Goal: Transaction & Acquisition: Purchase product/service

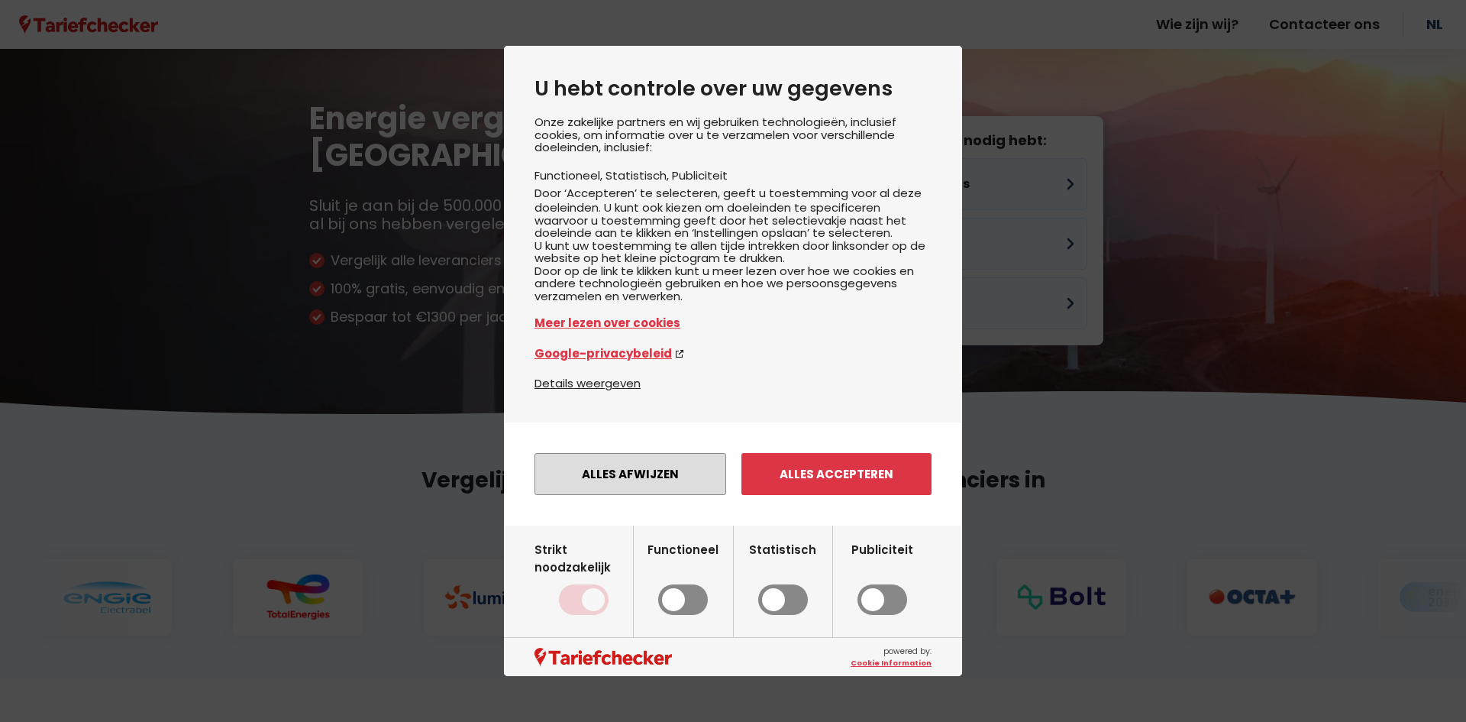
click at [677, 495] on button "Alles afwijzen" at bounding box center [631, 474] width 192 height 42
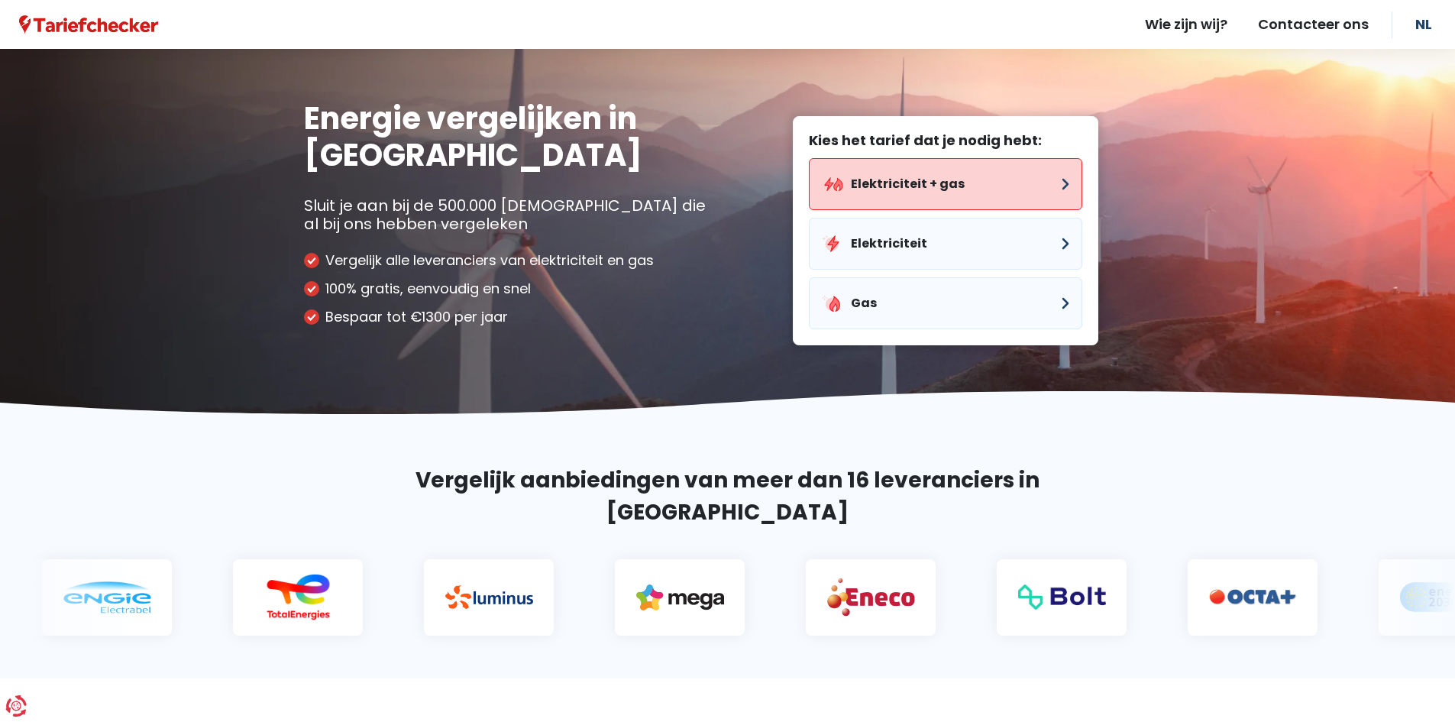
click at [907, 192] on button "Elektriciteit + gas" at bounding box center [945, 184] width 273 height 52
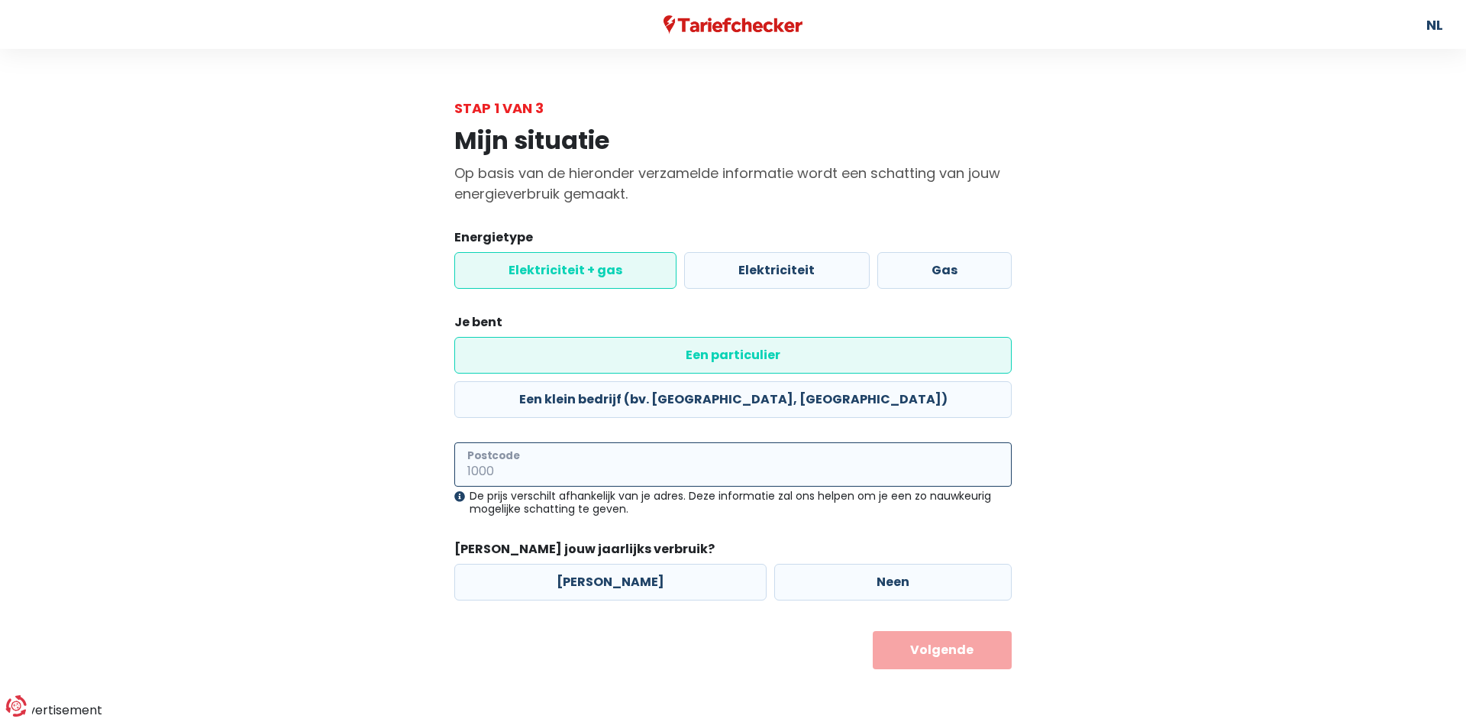
click at [532, 442] on input "Postcode" at bounding box center [733, 464] width 558 height 44
type input "1790"
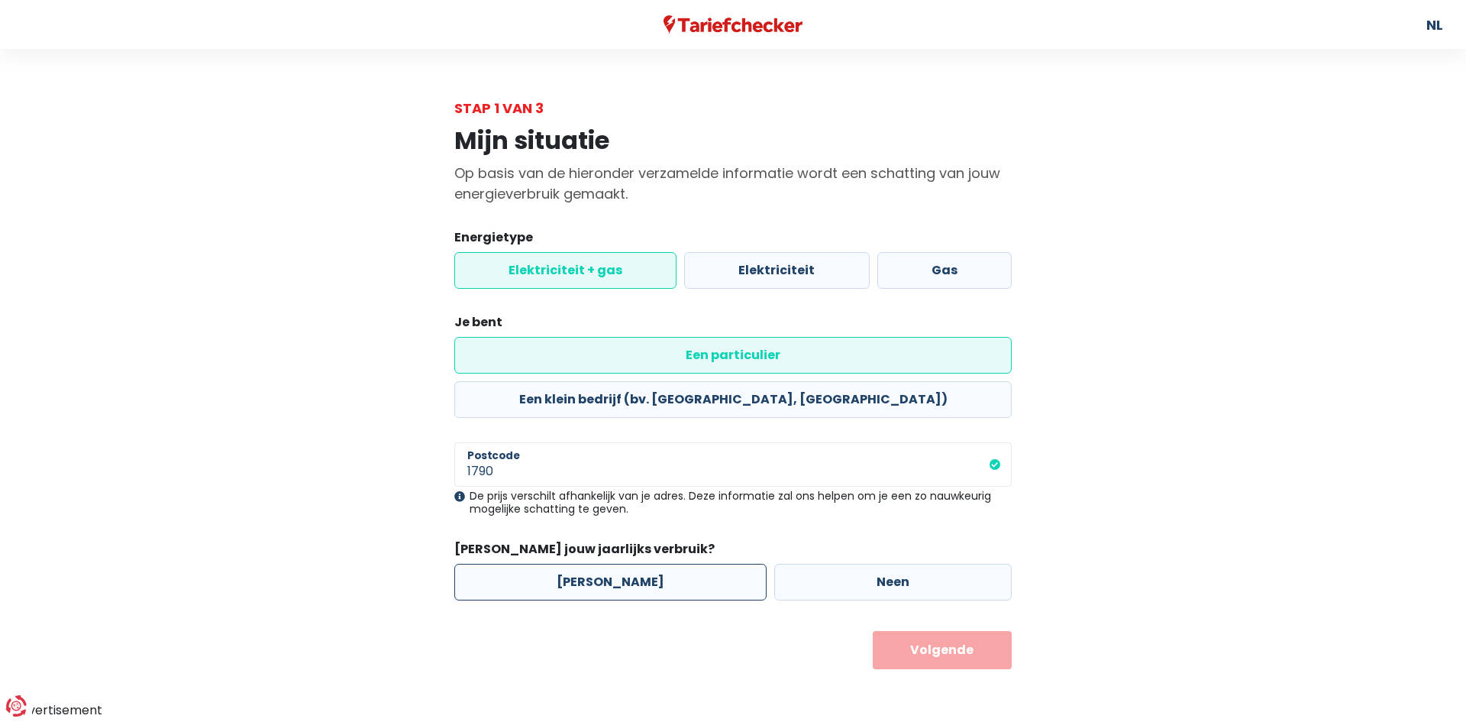
click at [655, 564] on label "[PERSON_NAME]" at bounding box center [610, 582] width 312 height 37
click at [655, 564] on input "[PERSON_NAME]" at bounding box center [610, 582] width 312 height 37
radio input "true"
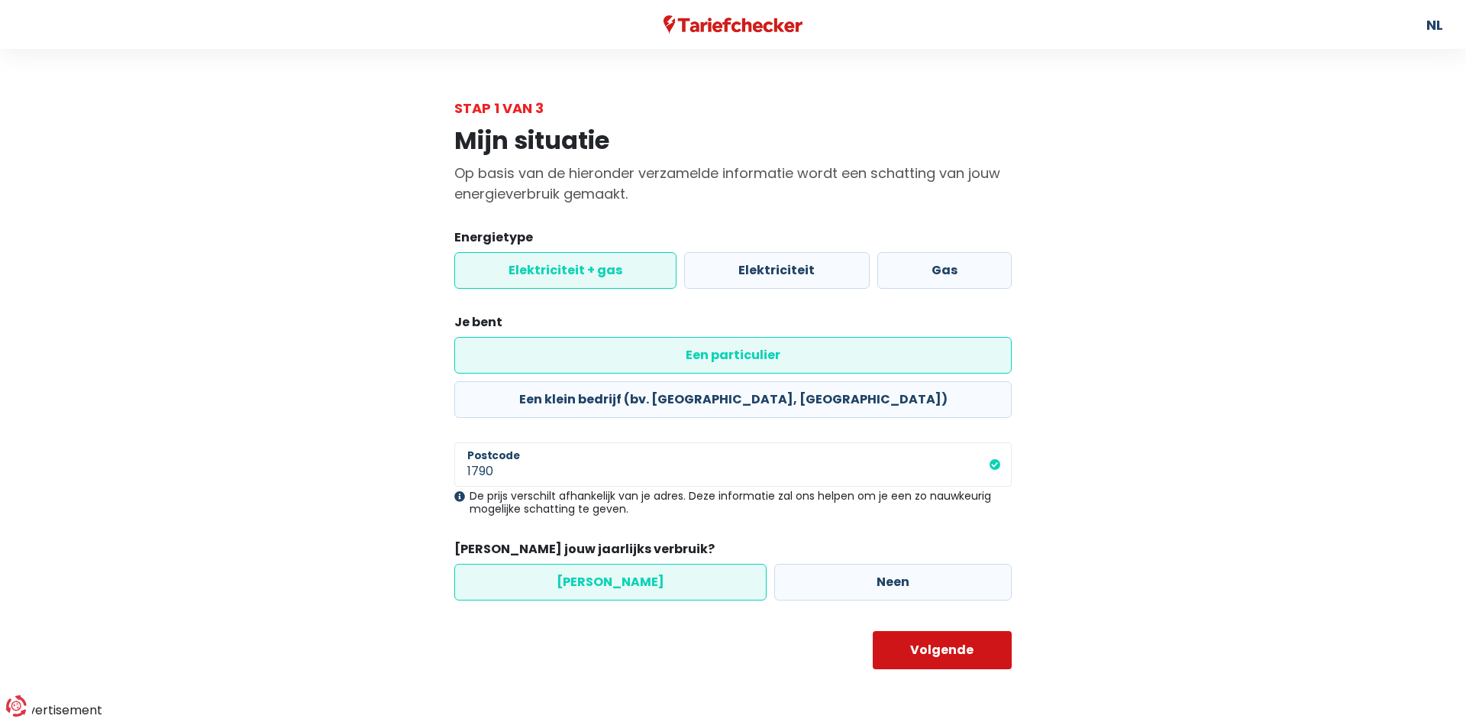
click at [949, 631] on button "Volgende" at bounding box center [943, 650] width 140 height 38
select select
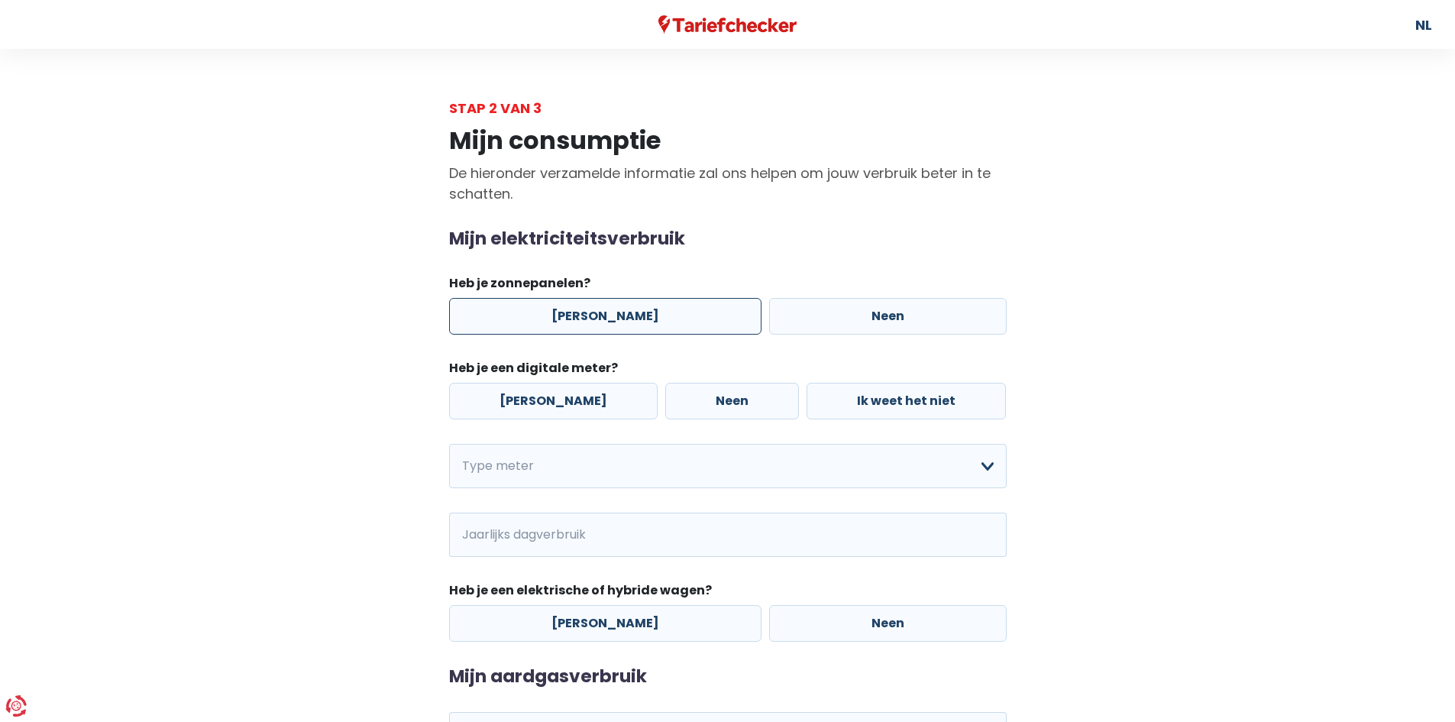
click at [658, 324] on label "[PERSON_NAME]" at bounding box center [605, 316] width 312 height 37
click at [658, 324] on input "[PERSON_NAME]" at bounding box center [605, 316] width 312 height 37
radio input "true"
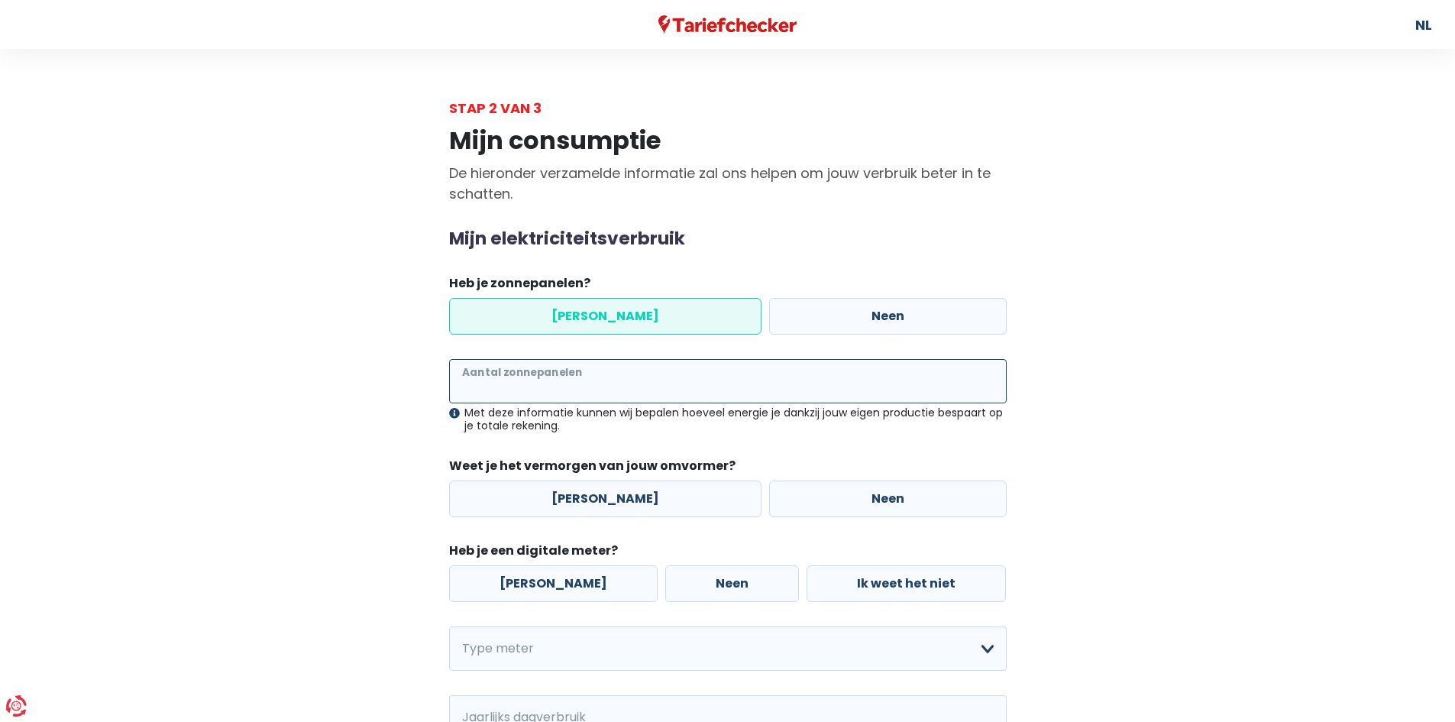
click at [606, 384] on input "Aantal zonnepanelen" at bounding box center [728, 381] width 558 height 44
type input "13"
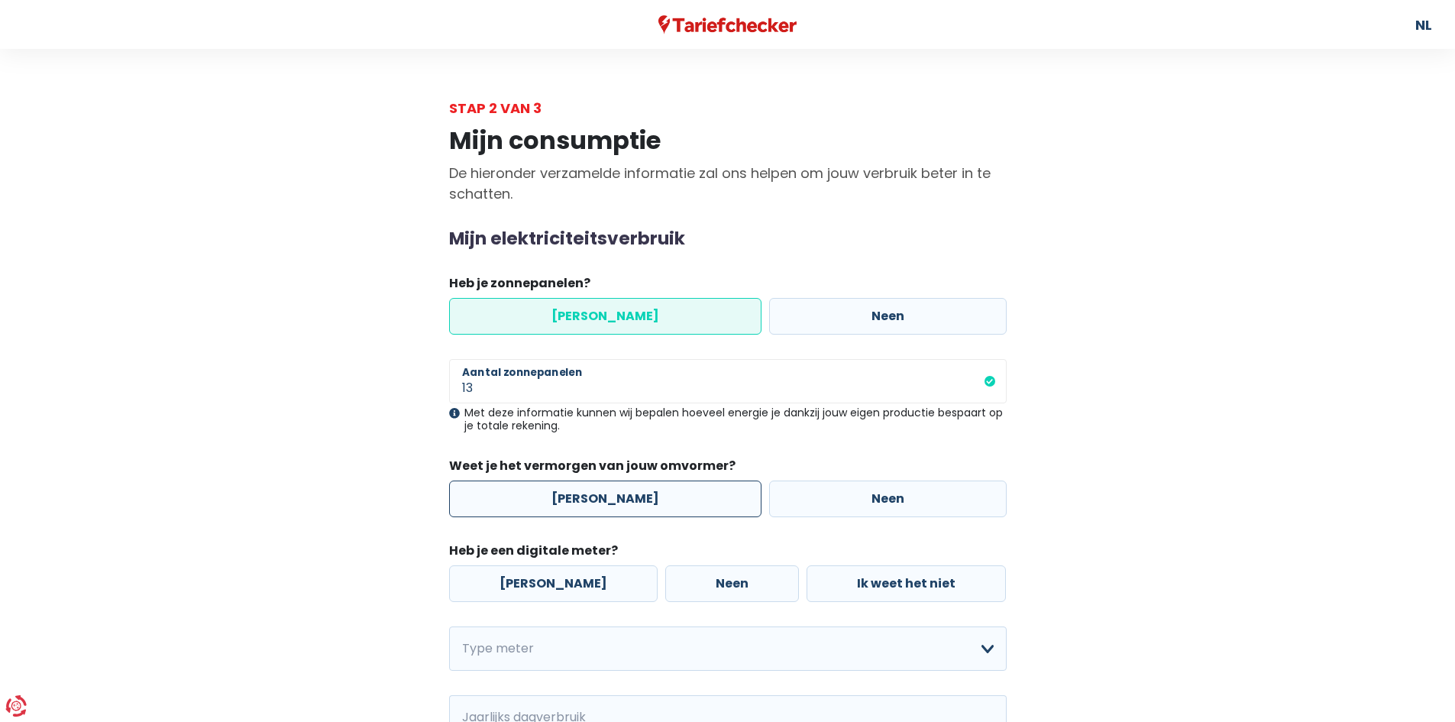
click at [655, 496] on label "[PERSON_NAME]" at bounding box center [605, 498] width 312 height 37
click at [655, 496] on input "[PERSON_NAME]" at bounding box center [605, 498] width 312 height 37
radio input "true"
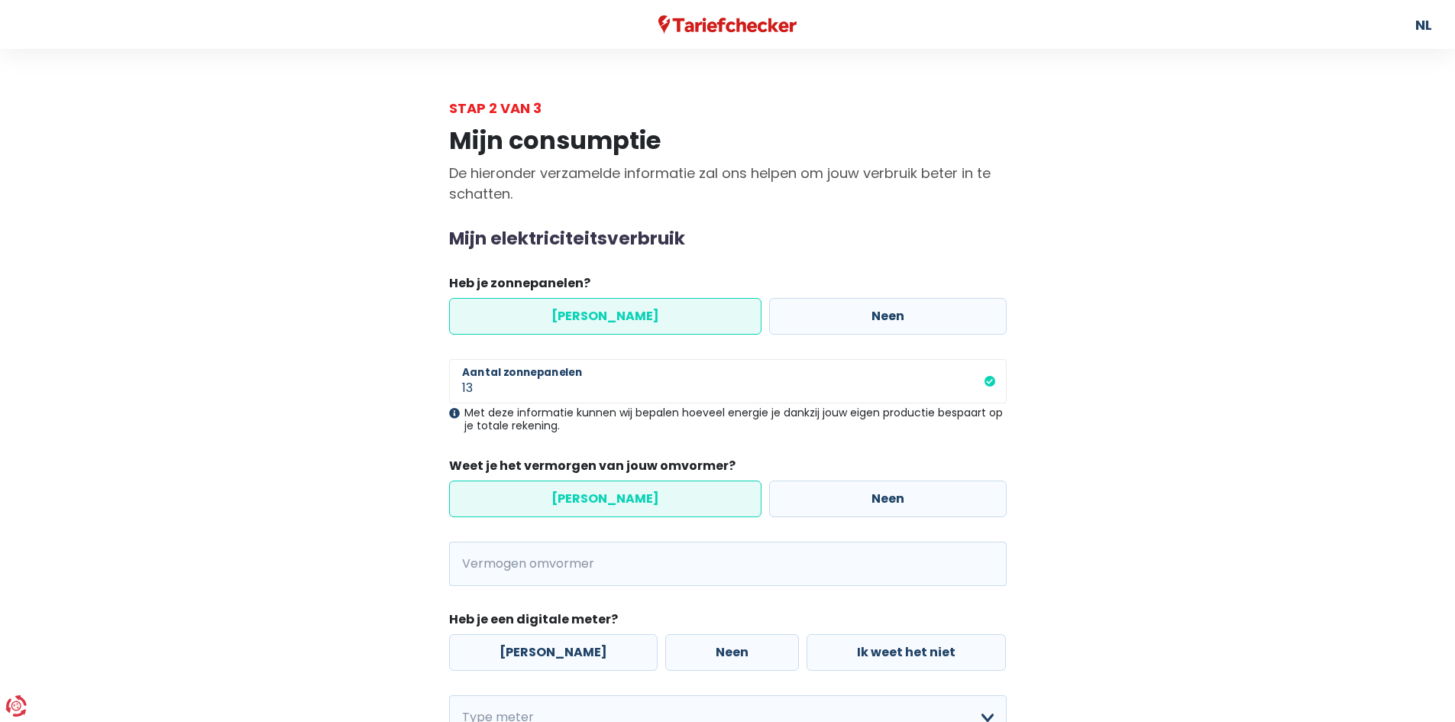
click at [642, 538] on div "13 Aantal zonnepanelen Met deze informatie kunnen wij bepalen hoeveel energie j…" at bounding box center [728, 472] width 558 height 227
click at [643, 548] on input "Vermogen omvormer" at bounding box center [747, 564] width 519 height 44
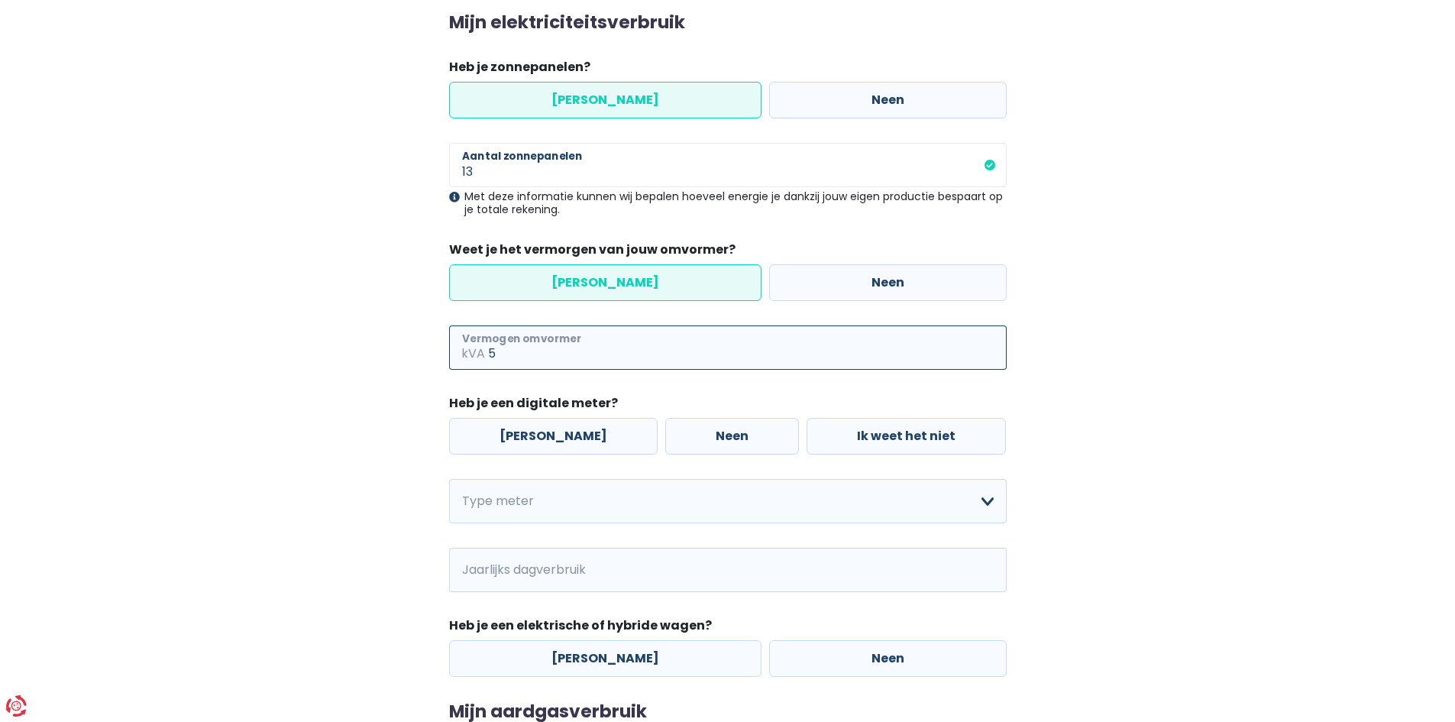
scroll to position [229, 0]
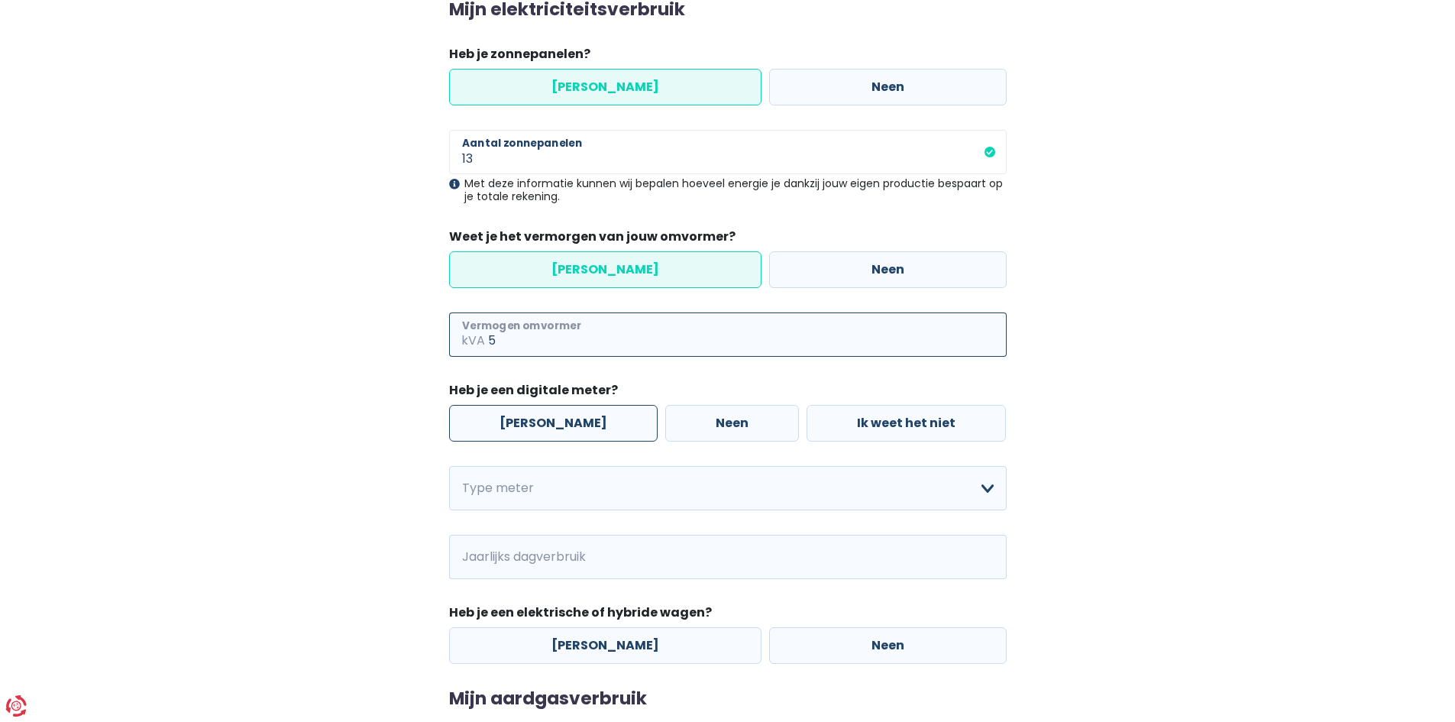
type input "5"
click at [564, 416] on label "[PERSON_NAME]" at bounding box center [553, 423] width 209 height 37
click at [564, 416] on input "[PERSON_NAME]" at bounding box center [553, 423] width 209 height 37
radio input "true"
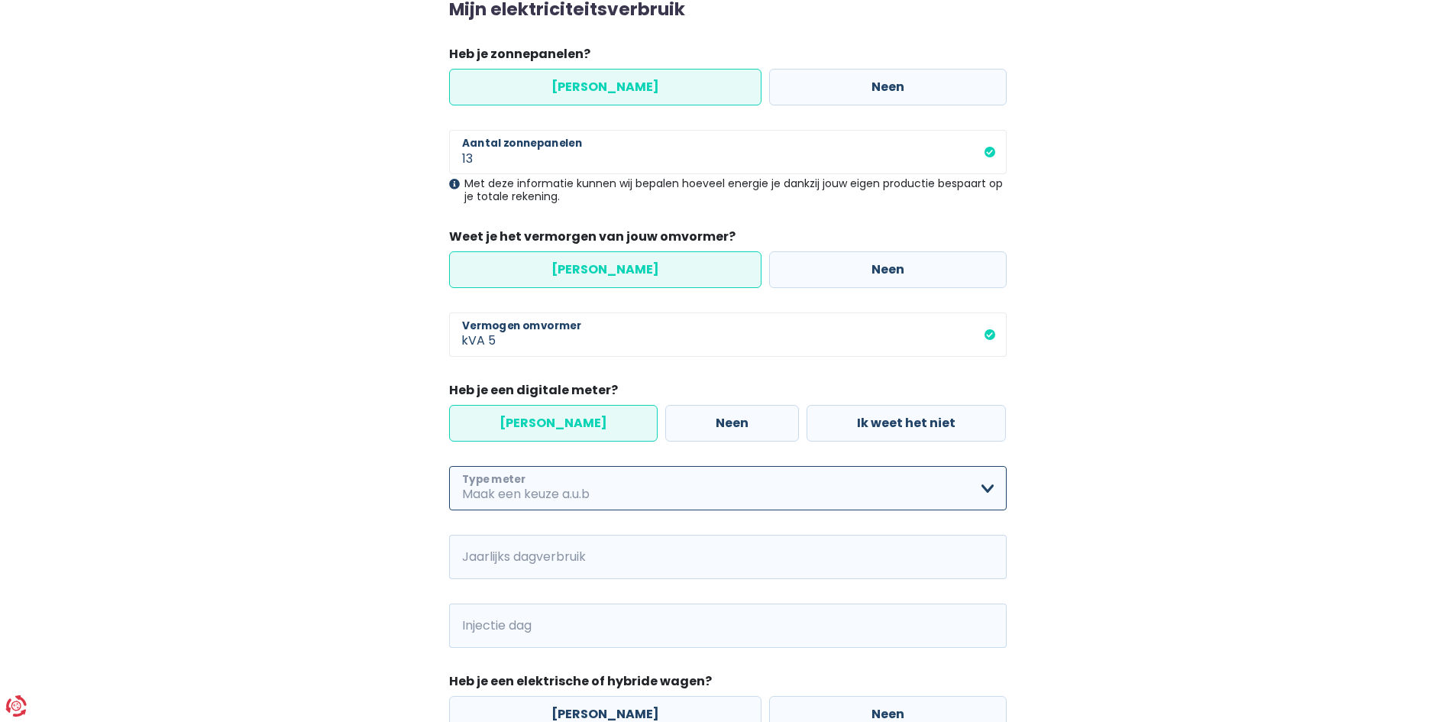
click at [575, 487] on select "Enkelvoudig Tweevoudig Enkelvoudig + uitsluitend nachttarief Tweevoudig + uitsl…" at bounding box center [728, 488] width 558 height 44
select select "day_single_rate"
click at [449, 466] on select "Enkelvoudig Tweevoudig Enkelvoudig + uitsluitend nachttarief Tweevoudig + uitsl…" at bounding box center [728, 488] width 558 height 44
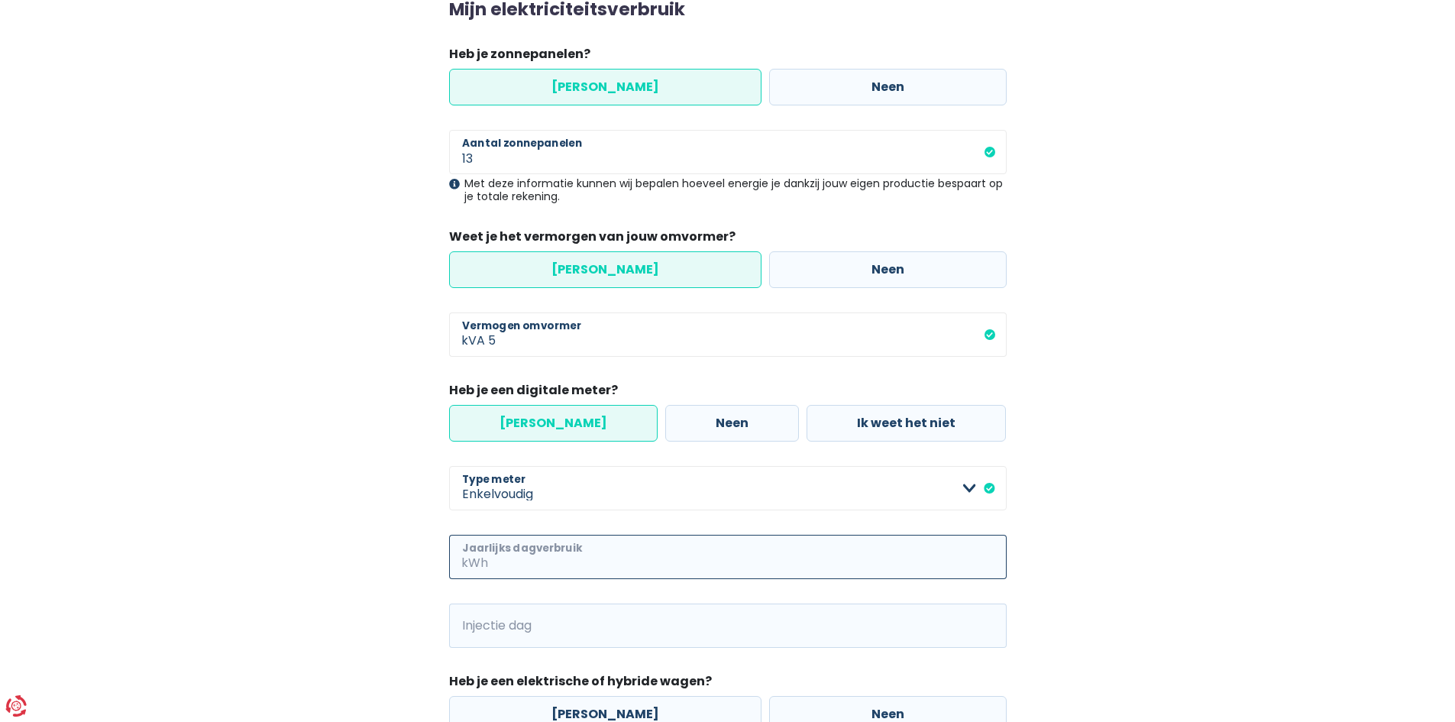
click at [563, 544] on input "Jaarlijks dagverbruik" at bounding box center [749, 557] width 516 height 44
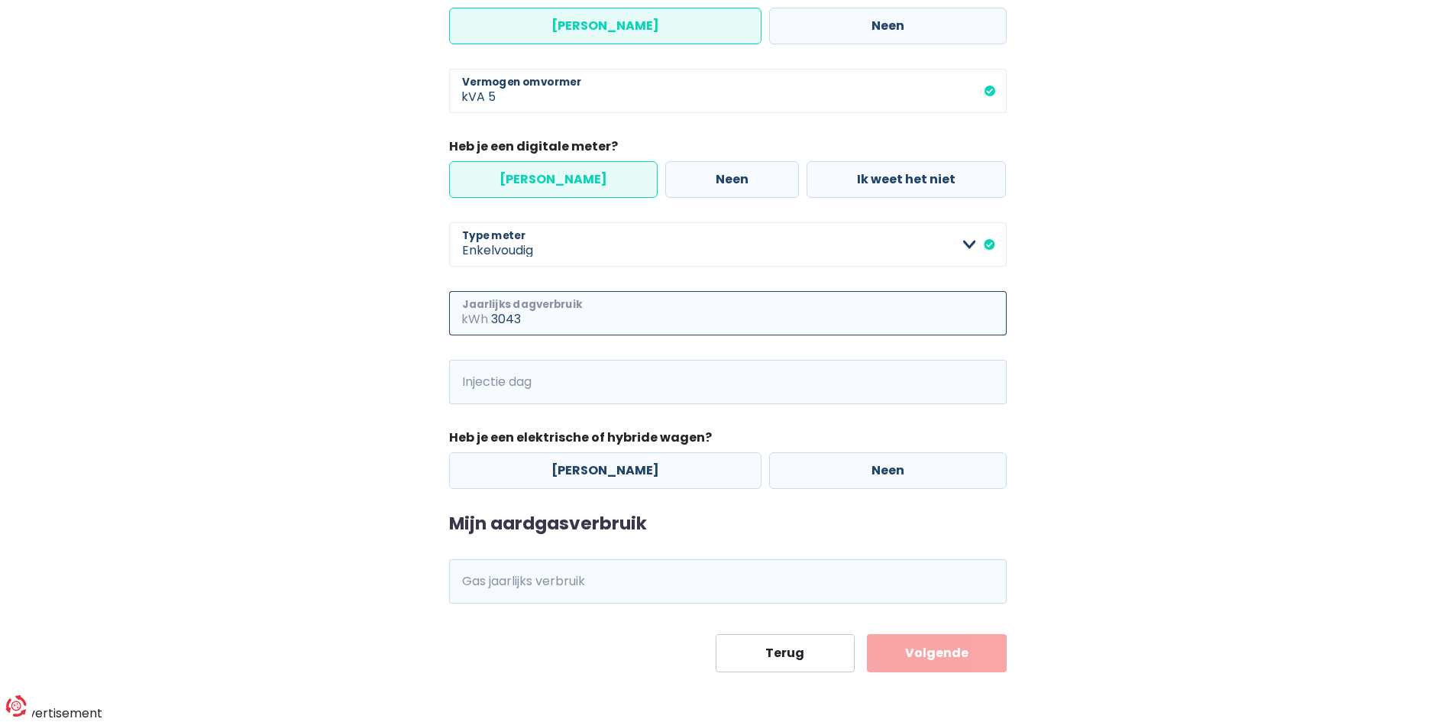
type input "3043"
click at [555, 397] on input "Injectie dag" at bounding box center [749, 382] width 516 height 44
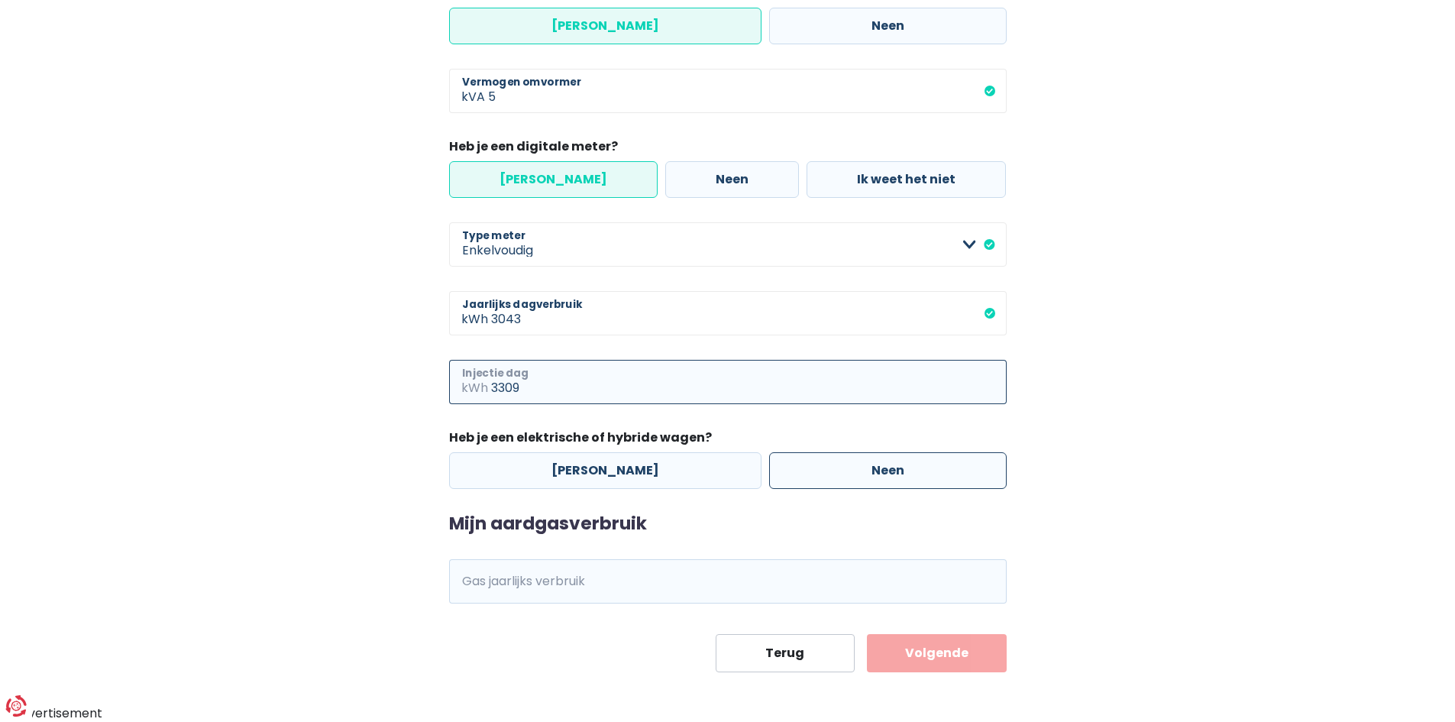
type input "3309"
click at [835, 461] on label "Neen" at bounding box center [888, 470] width 238 height 37
click at [835, 461] on input "Neen" at bounding box center [888, 470] width 238 height 37
radio input "true"
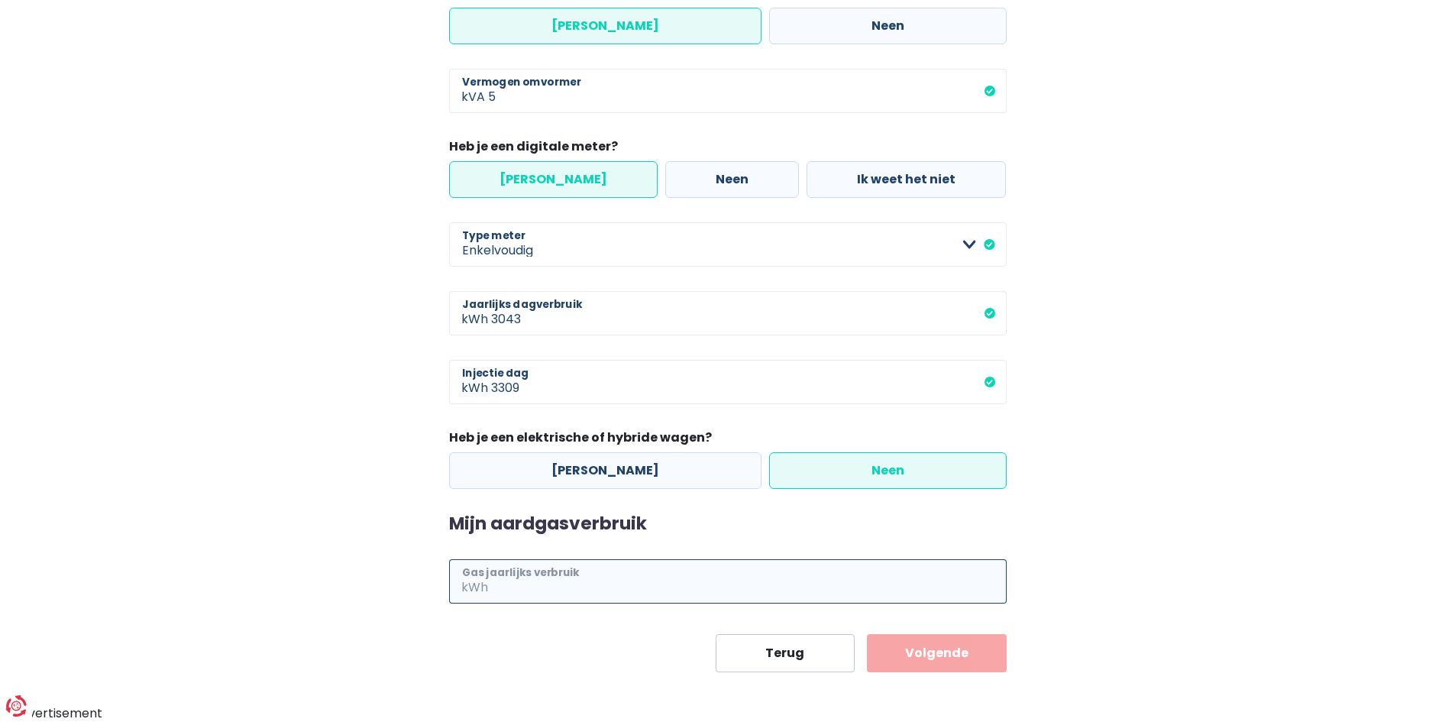
click at [692, 599] on input "Gas jaarlijks verbruik" at bounding box center [749, 581] width 516 height 44
type input "20229"
click at [906, 648] on button "Volgende" at bounding box center [937, 653] width 140 height 38
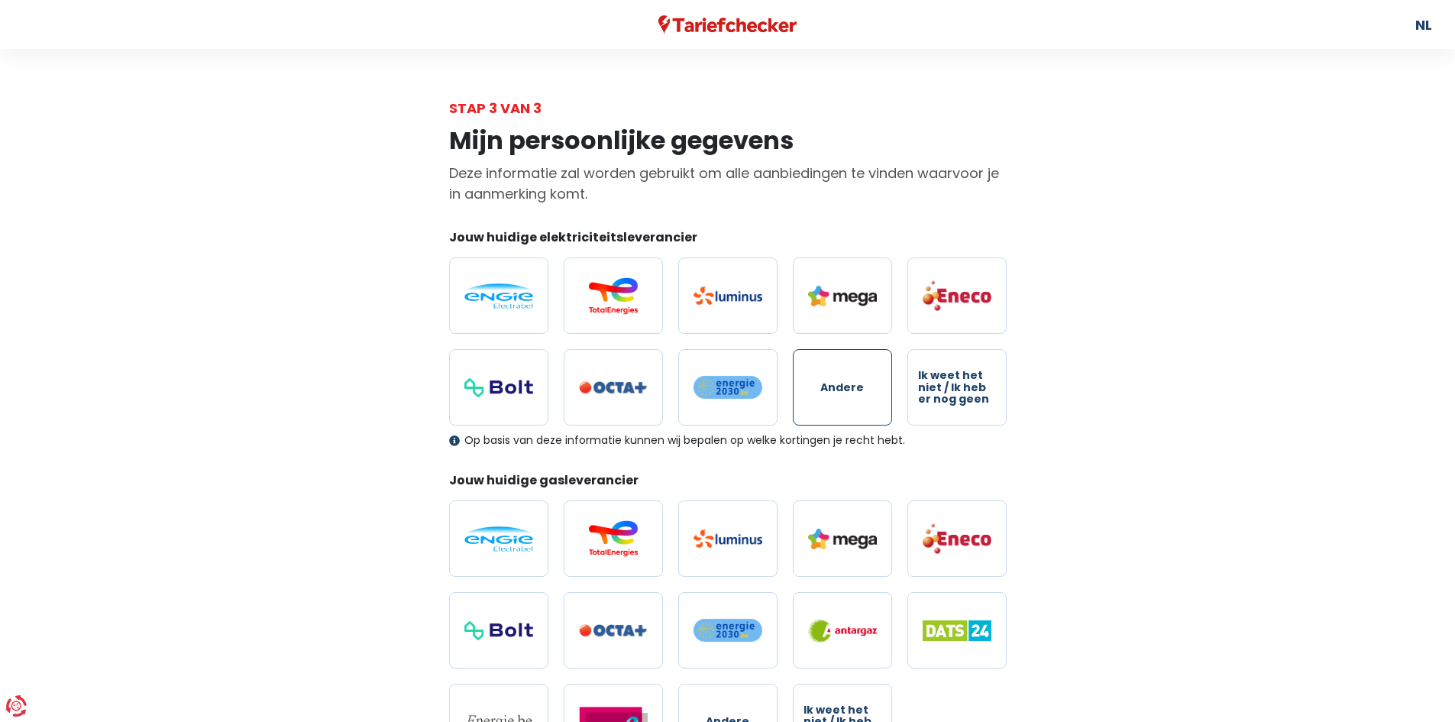
click at [871, 393] on label "Andere" at bounding box center [842, 387] width 99 height 76
click at [871, 393] on input "Andere" at bounding box center [842, 387] width 99 height 76
radio input "true"
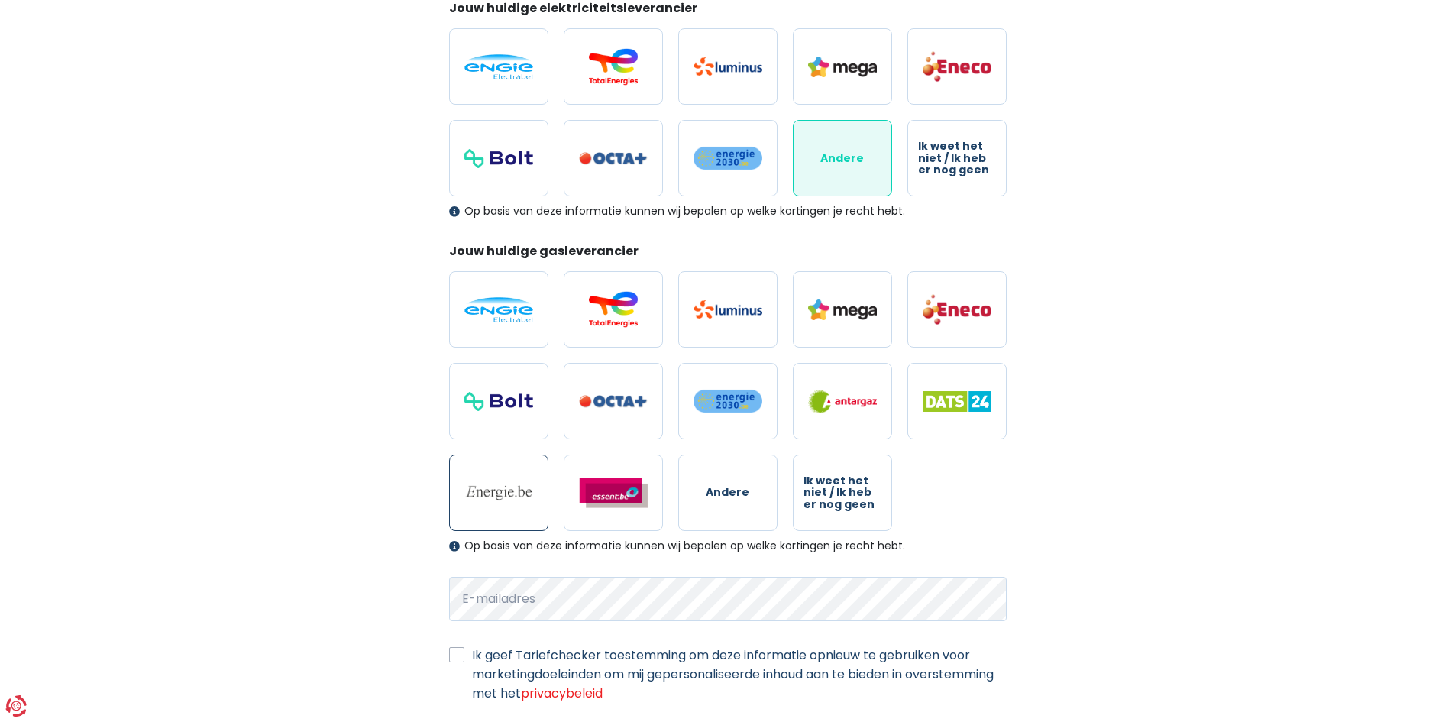
click at [469, 513] on label at bounding box center [498, 492] width 99 height 76
click at [469, 513] on input "radio" at bounding box center [498, 492] width 99 height 76
radio input "true"
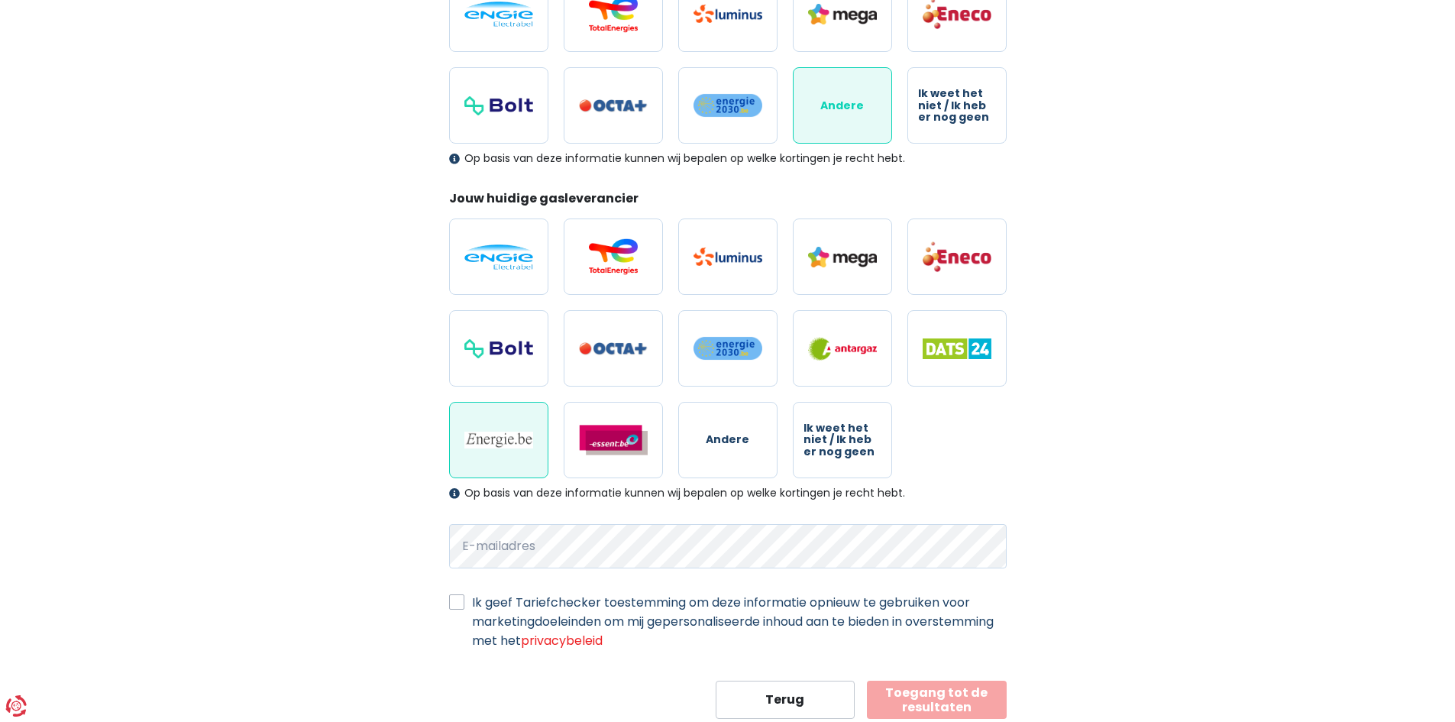
scroll to position [328, 0]
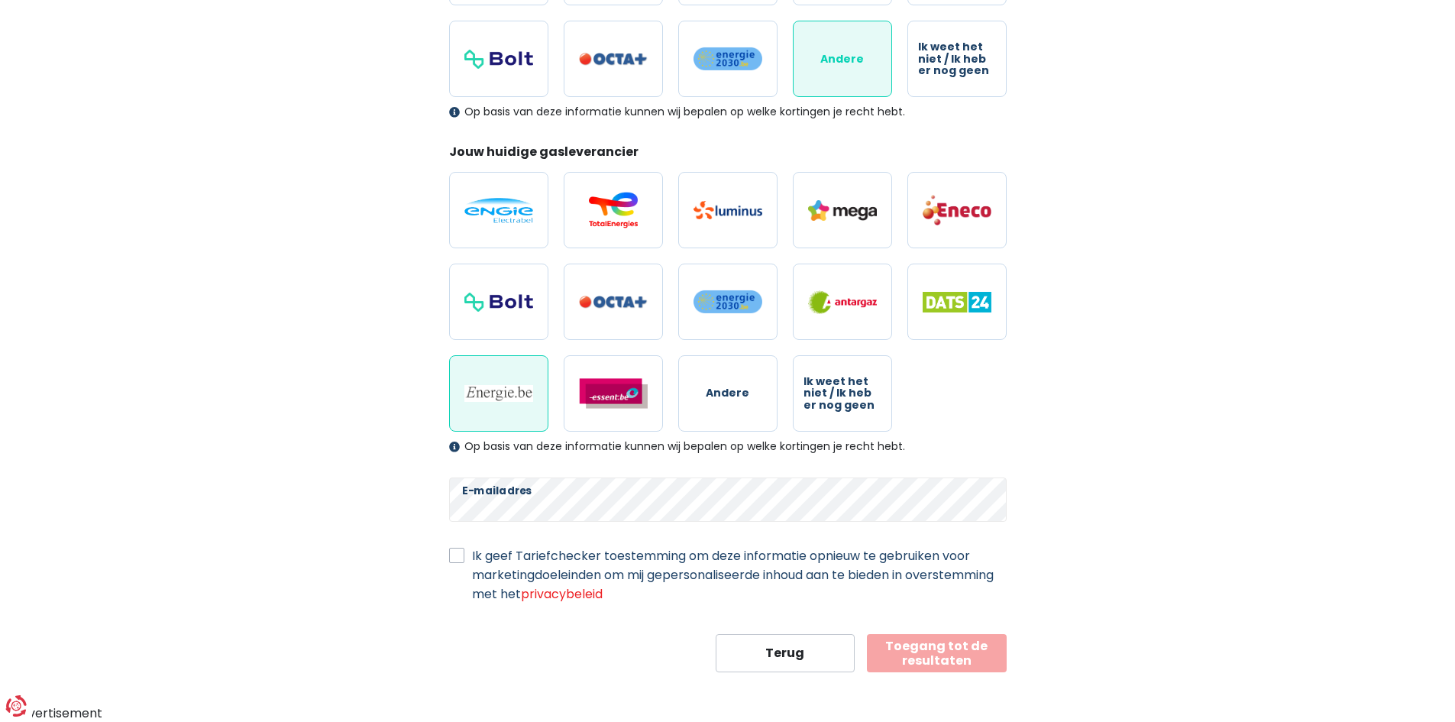
click at [968, 662] on button "Toegang tot de resultaten" at bounding box center [937, 653] width 140 height 38
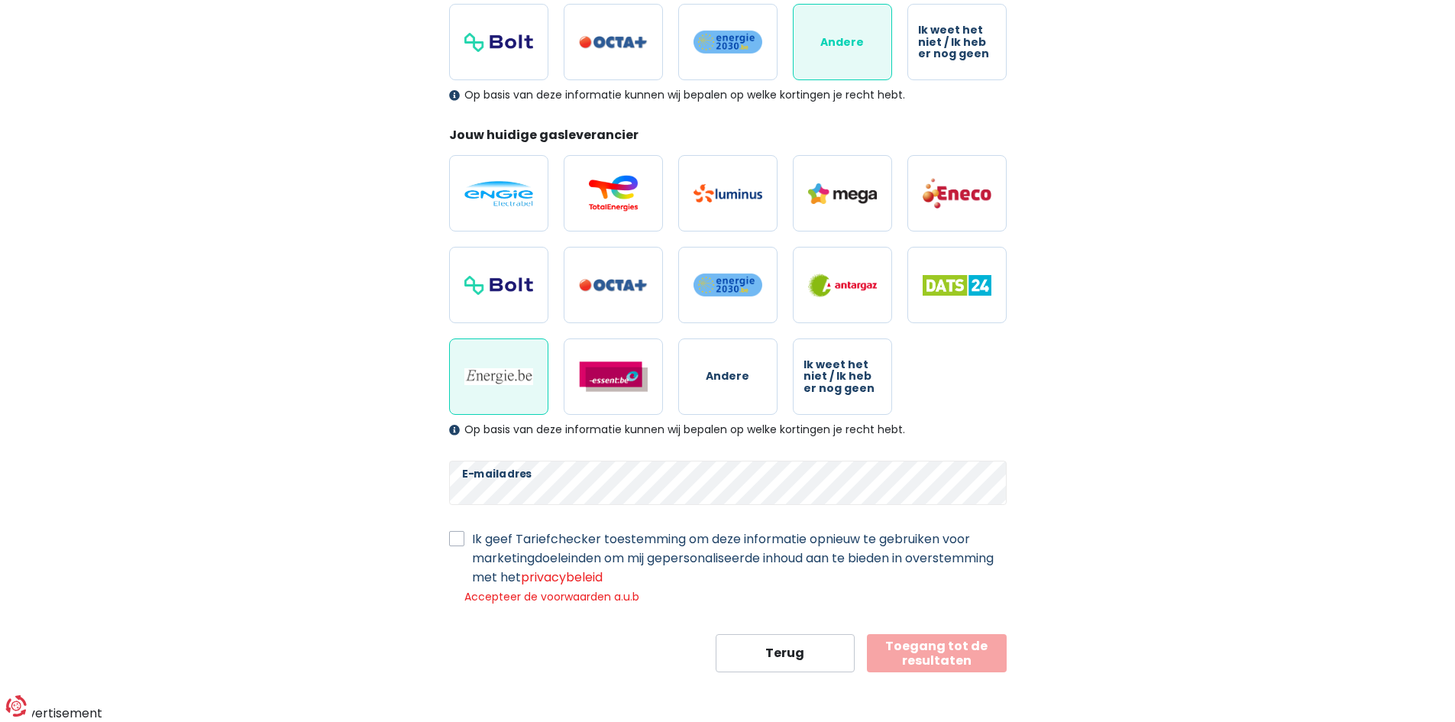
click at [447, 542] on div "Mijn persoonlijke gegevens Deze informatie zal worden gebruikt om alle aanbiedi…" at bounding box center [728, 222] width 580 height 899
click at [472, 539] on label "Ik geef Tariefchecker toestemming om deze informatie opnieuw te gebruiken voor …" at bounding box center [739, 557] width 535 height 57
click at [454, 539] on input "Ik geef Tariefchecker toestemming om deze informatie opnieuw te gebruiken voor …" at bounding box center [456, 536] width 15 height 15
checkbox input "true"
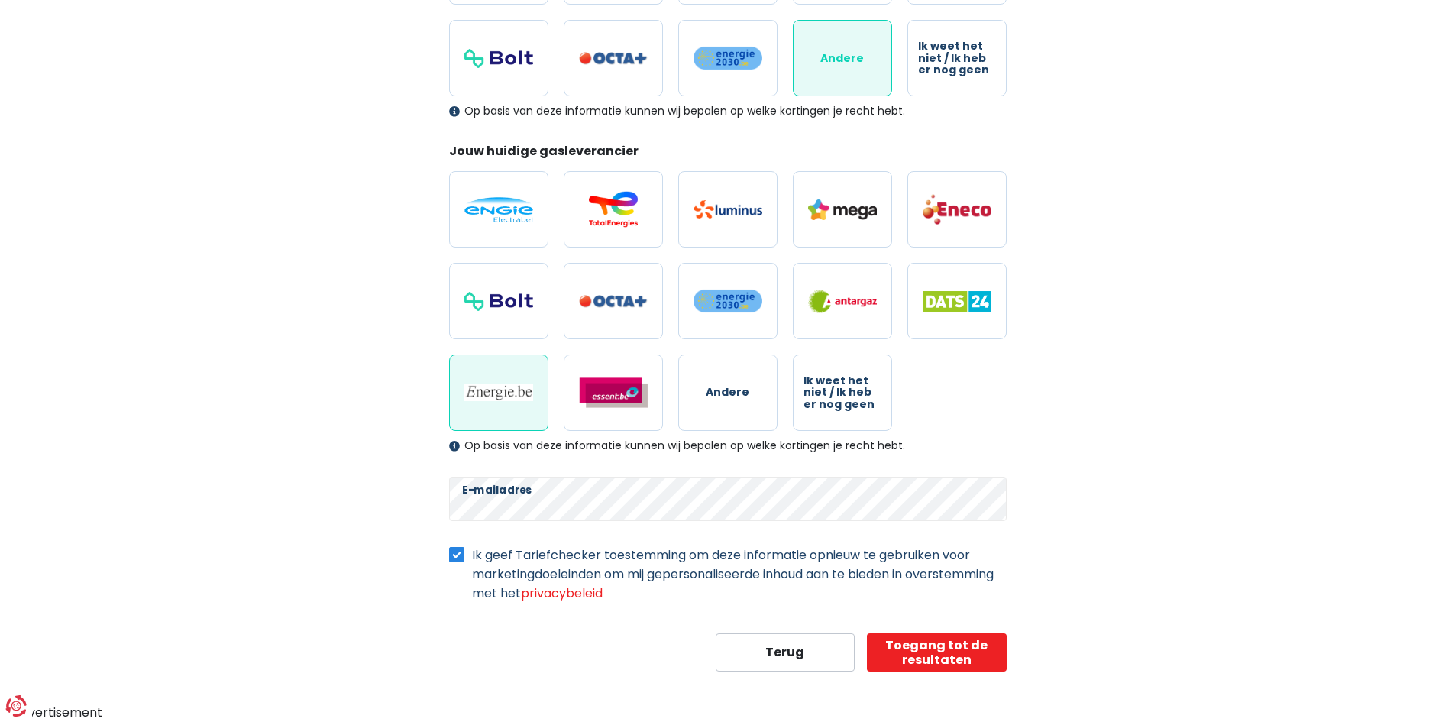
scroll to position [328, 0]
click at [943, 656] on button "Toegang tot de resultaten" at bounding box center [937, 653] width 140 height 38
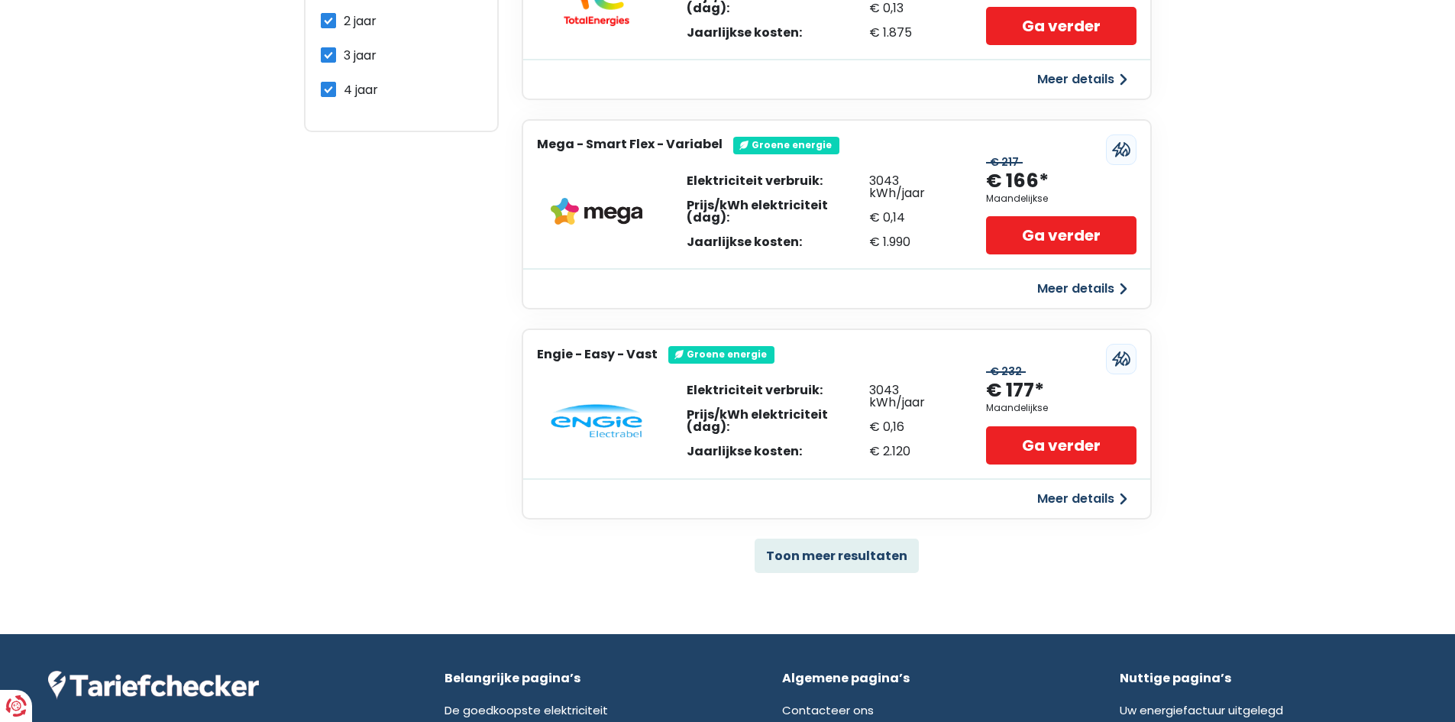
scroll to position [840, 0]
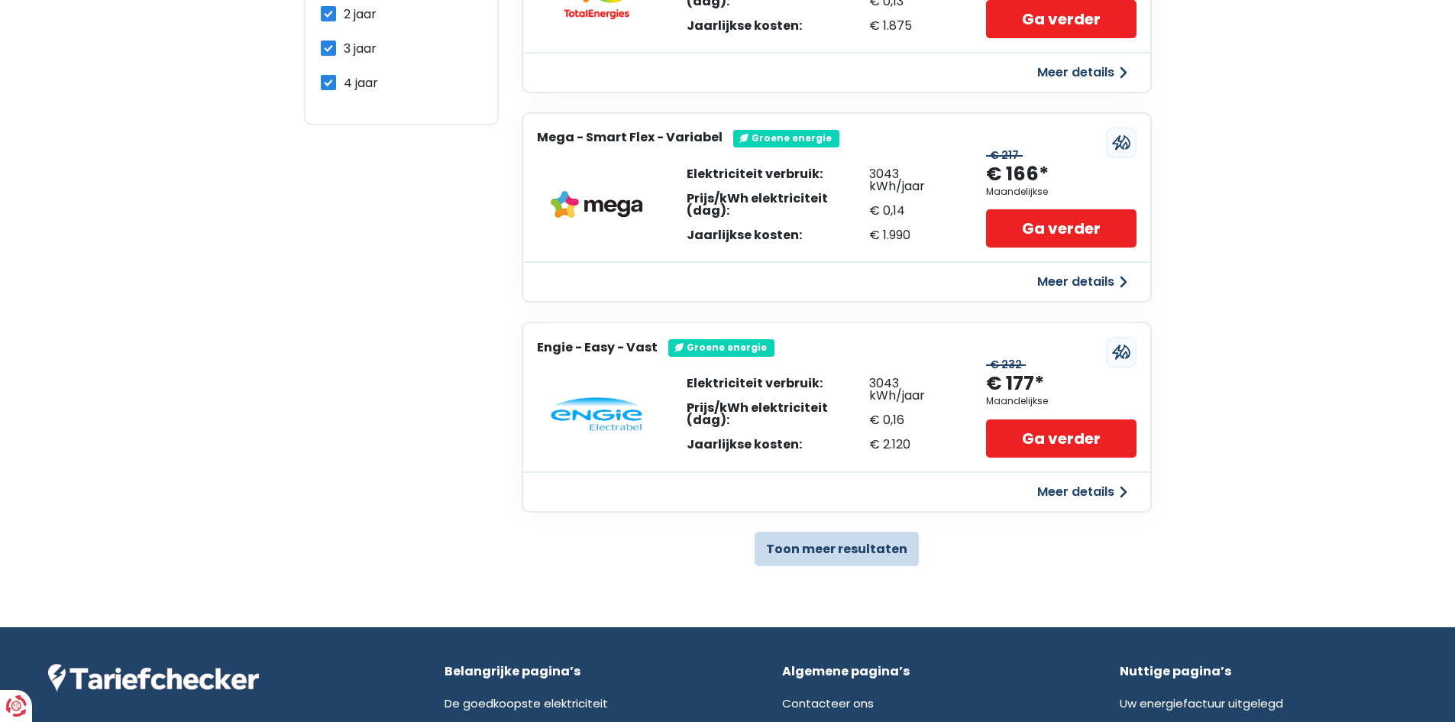
click at [829, 535] on button "Toon meer resultaten" at bounding box center [837, 549] width 164 height 34
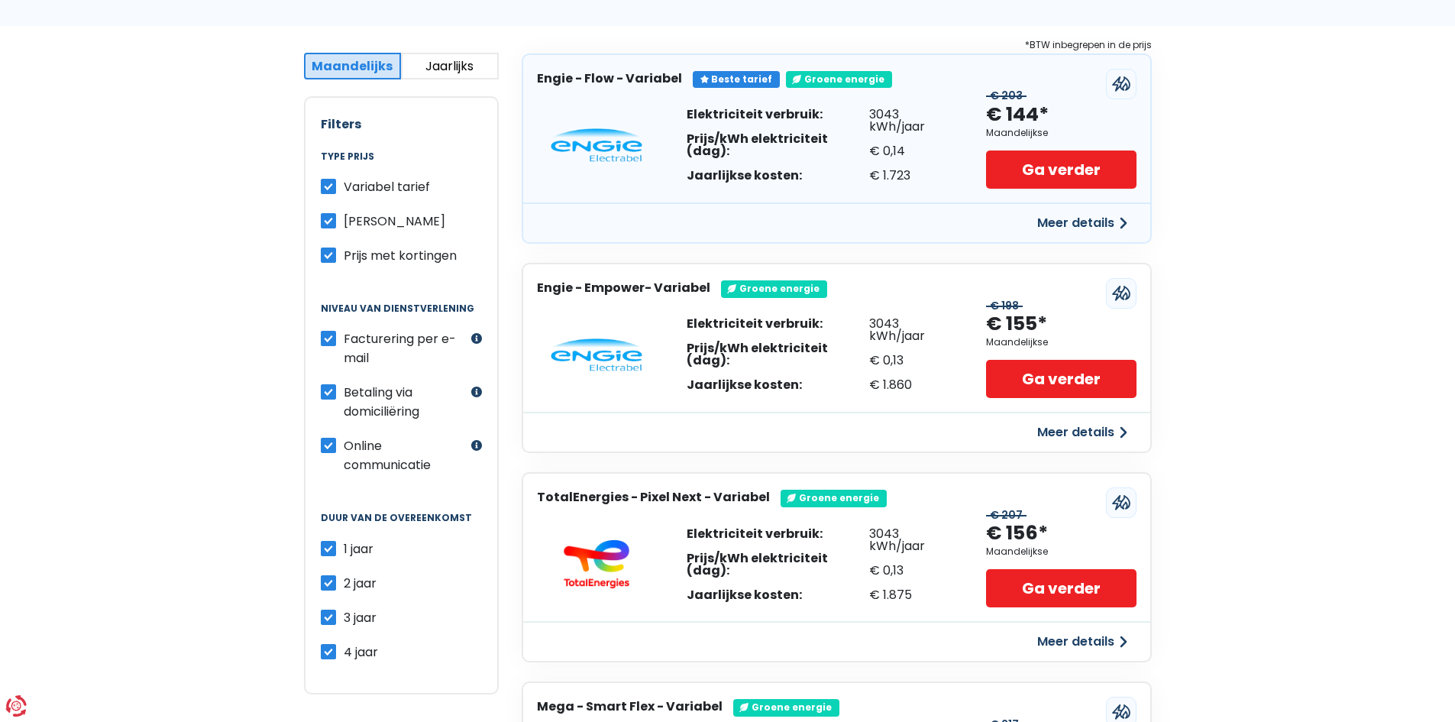
scroll to position [306, 0]
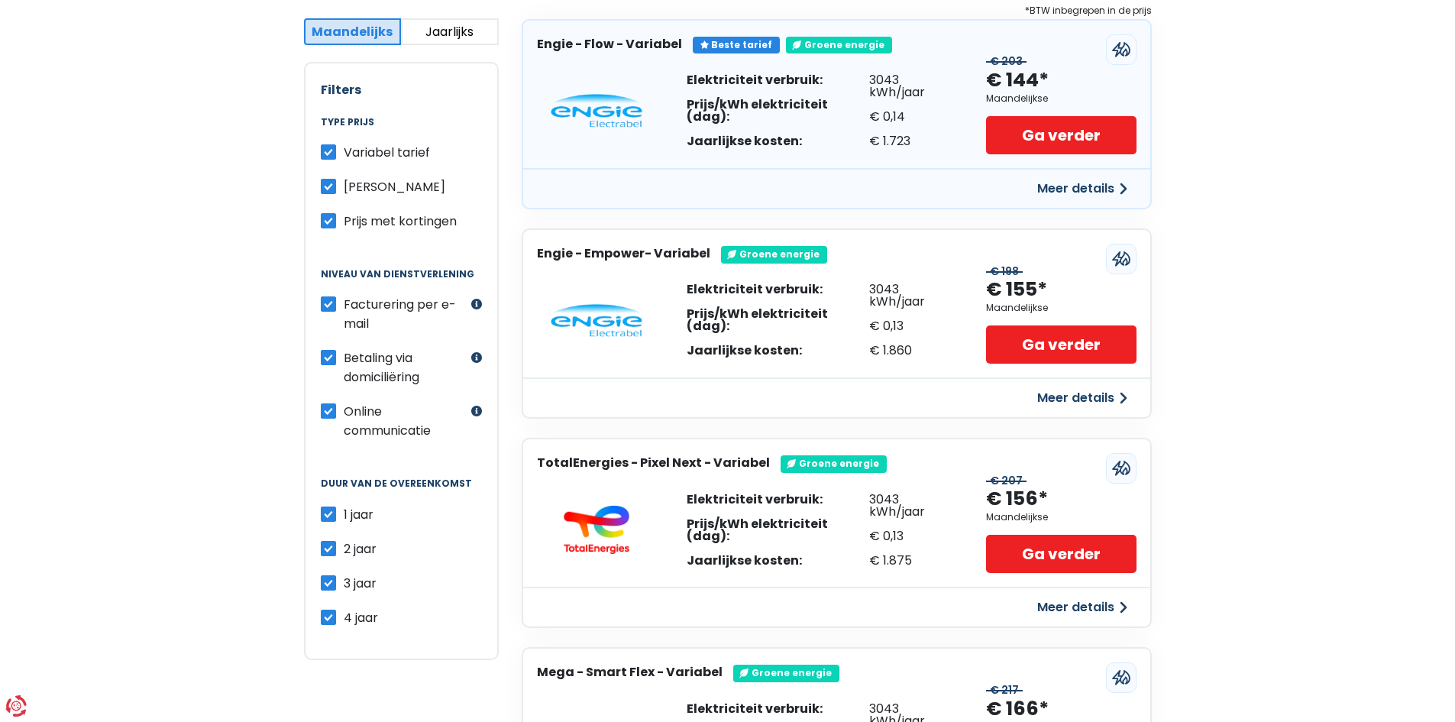
click at [344, 550] on label "2 jaar" at bounding box center [360, 548] width 33 height 19
click at [328, 550] on input "2 jaar" at bounding box center [328, 546] width 15 height 15
checkbox input "false"
click at [344, 576] on label "3 jaar" at bounding box center [360, 583] width 33 height 19
click at [327, 576] on input "3 jaar" at bounding box center [328, 581] width 15 height 15
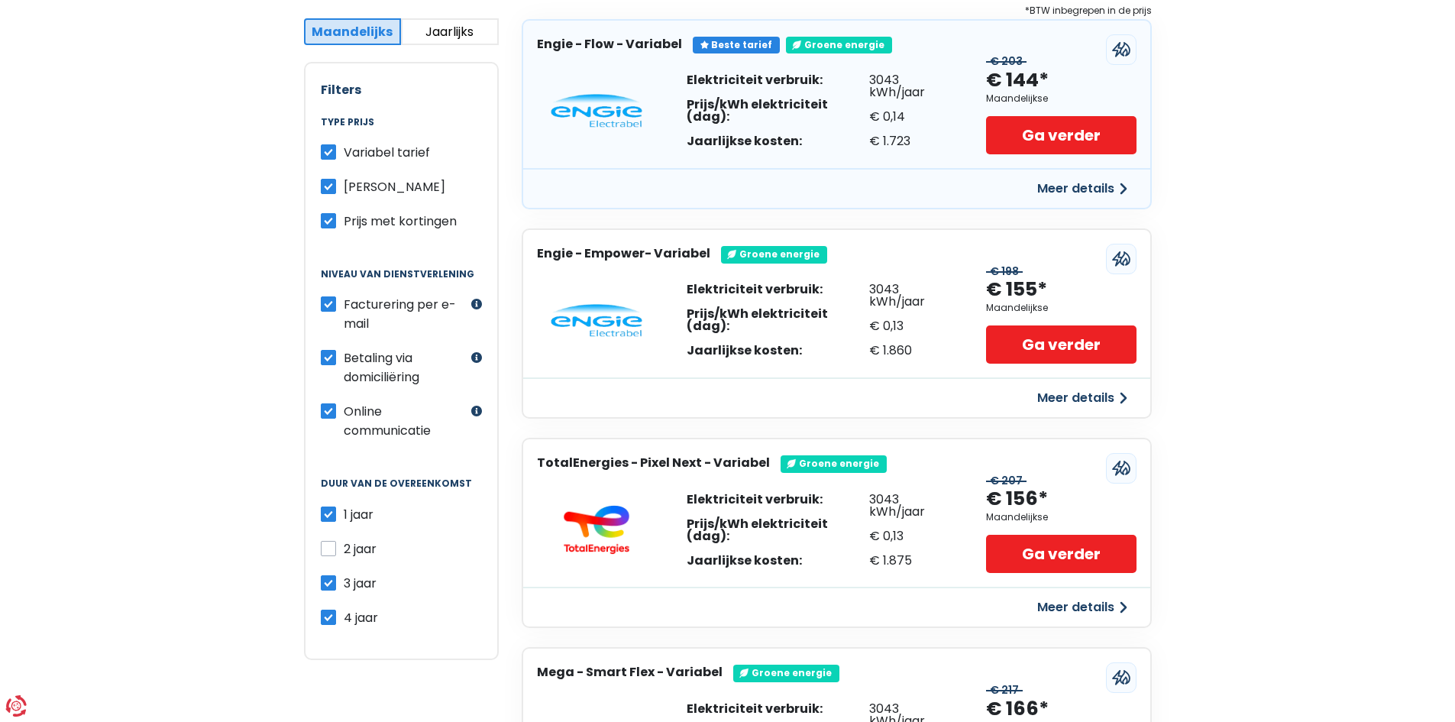
checkbox input "false"
click at [322, 633] on div "Filters Type prijs Variabel tarief Vast tarief Prijs met kortingen Niveau van d…" at bounding box center [401, 360] width 195 height 597
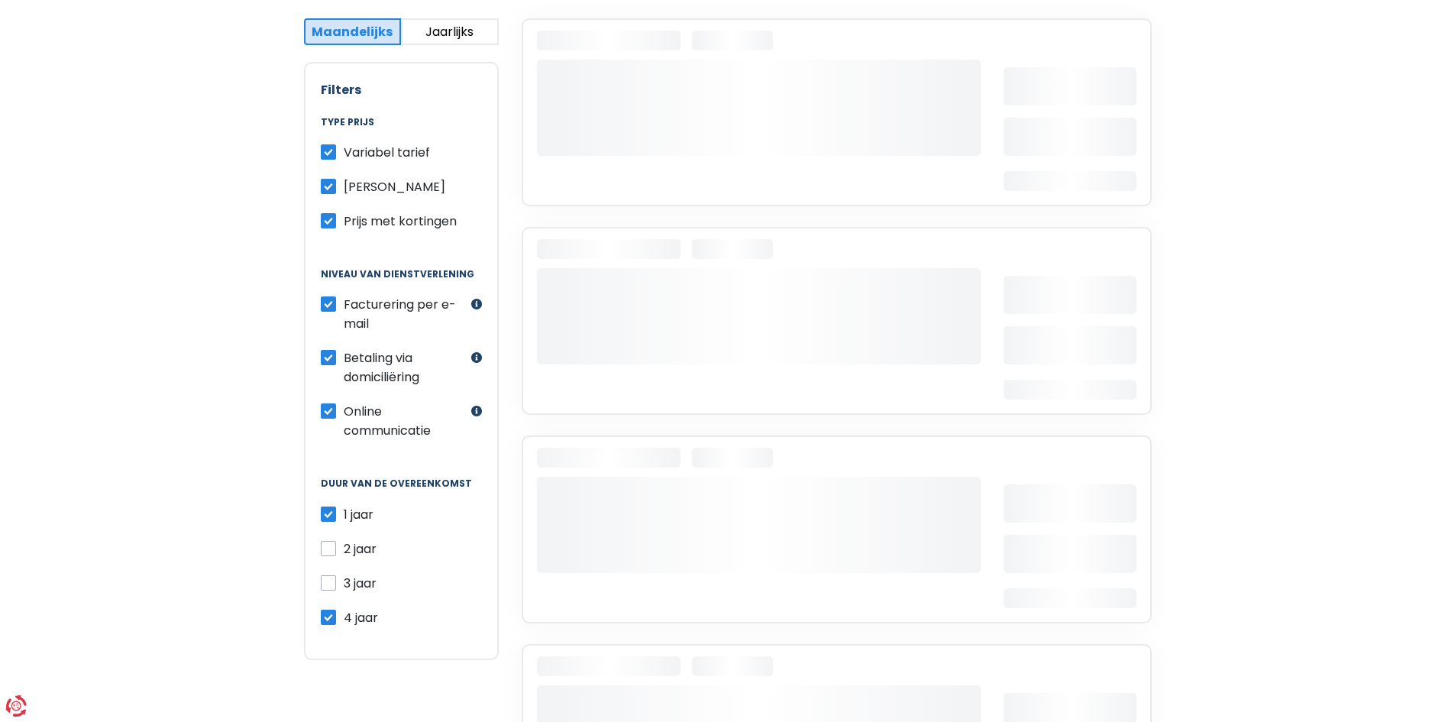
click at [344, 621] on label "4 jaar" at bounding box center [361, 617] width 34 height 19
click at [330, 621] on input "4 jaar" at bounding box center [328, 615] width 15 height 15
checkbox input "false"
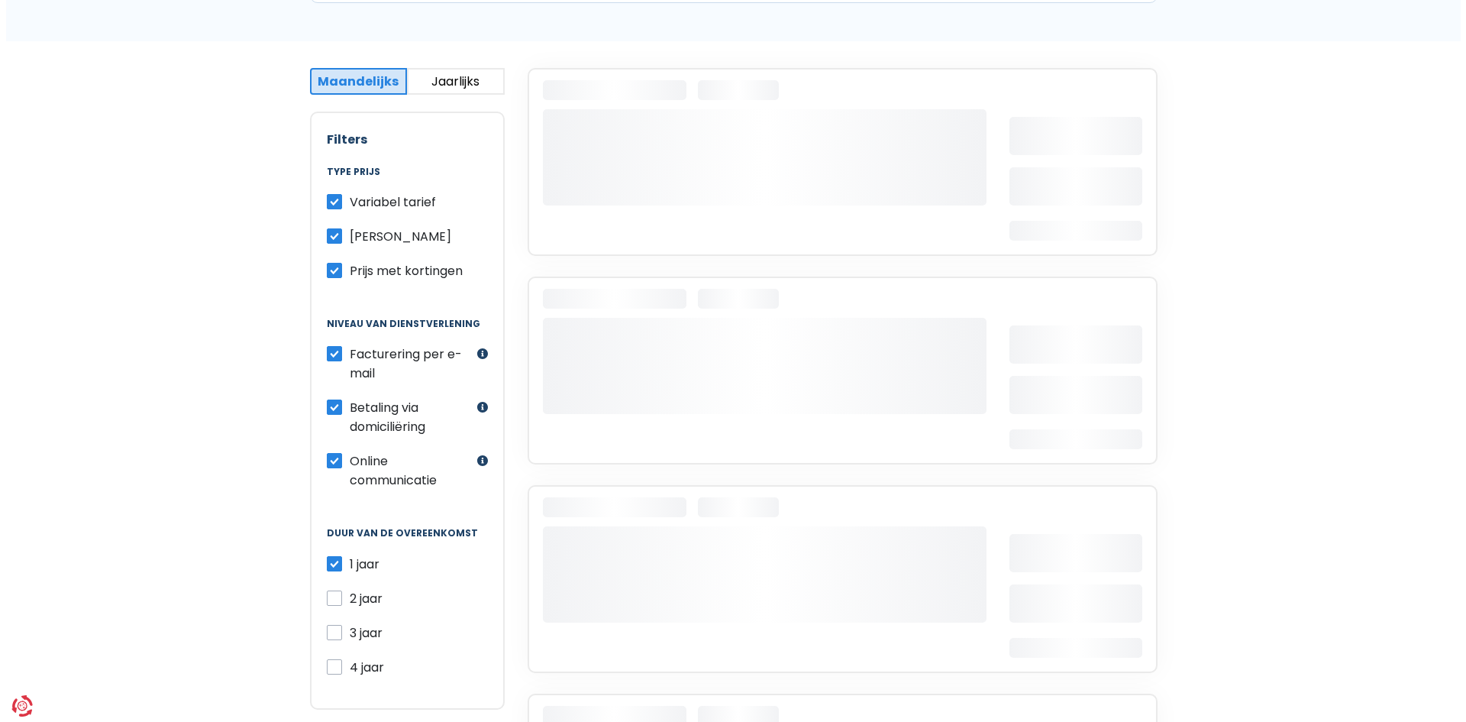
scroll to position [229, 0]
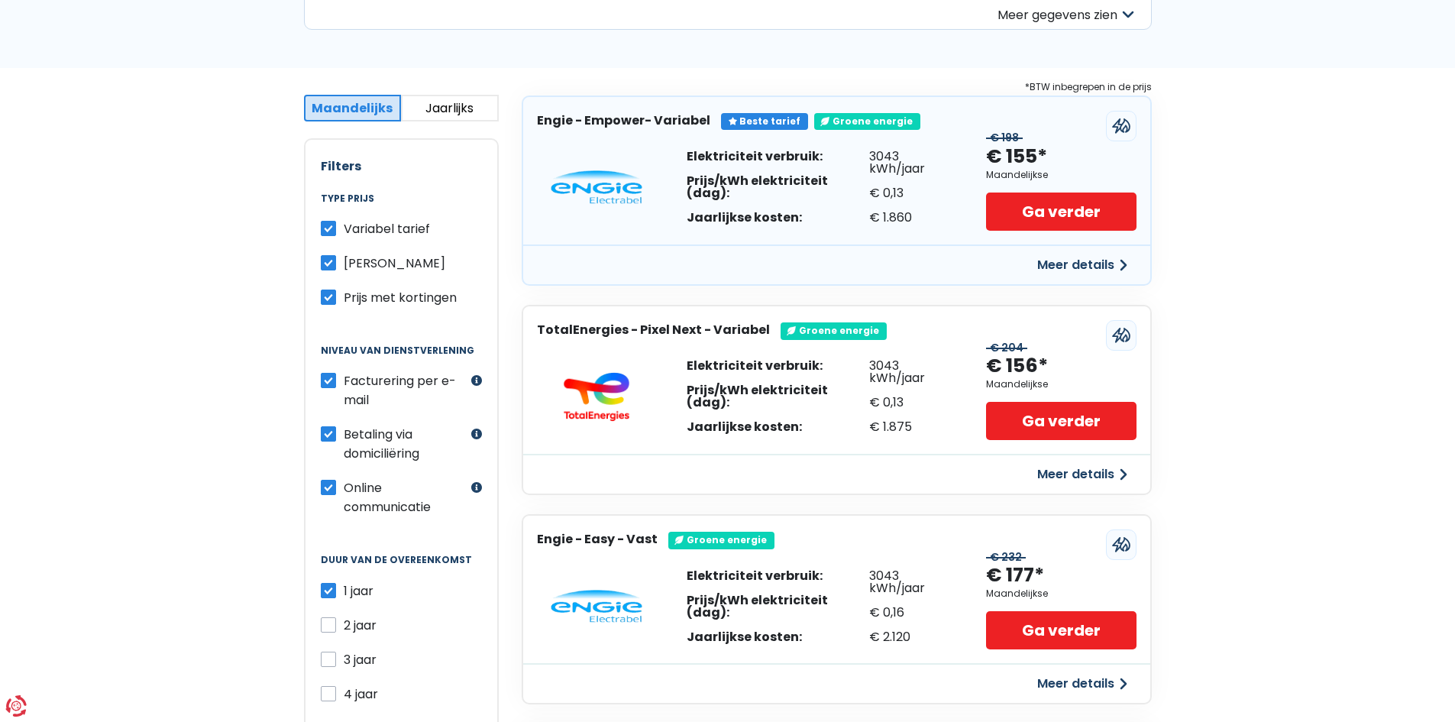
click at [1062, 267] on button "Meer details" at bounding box center [1082, 264] width 108 height 27
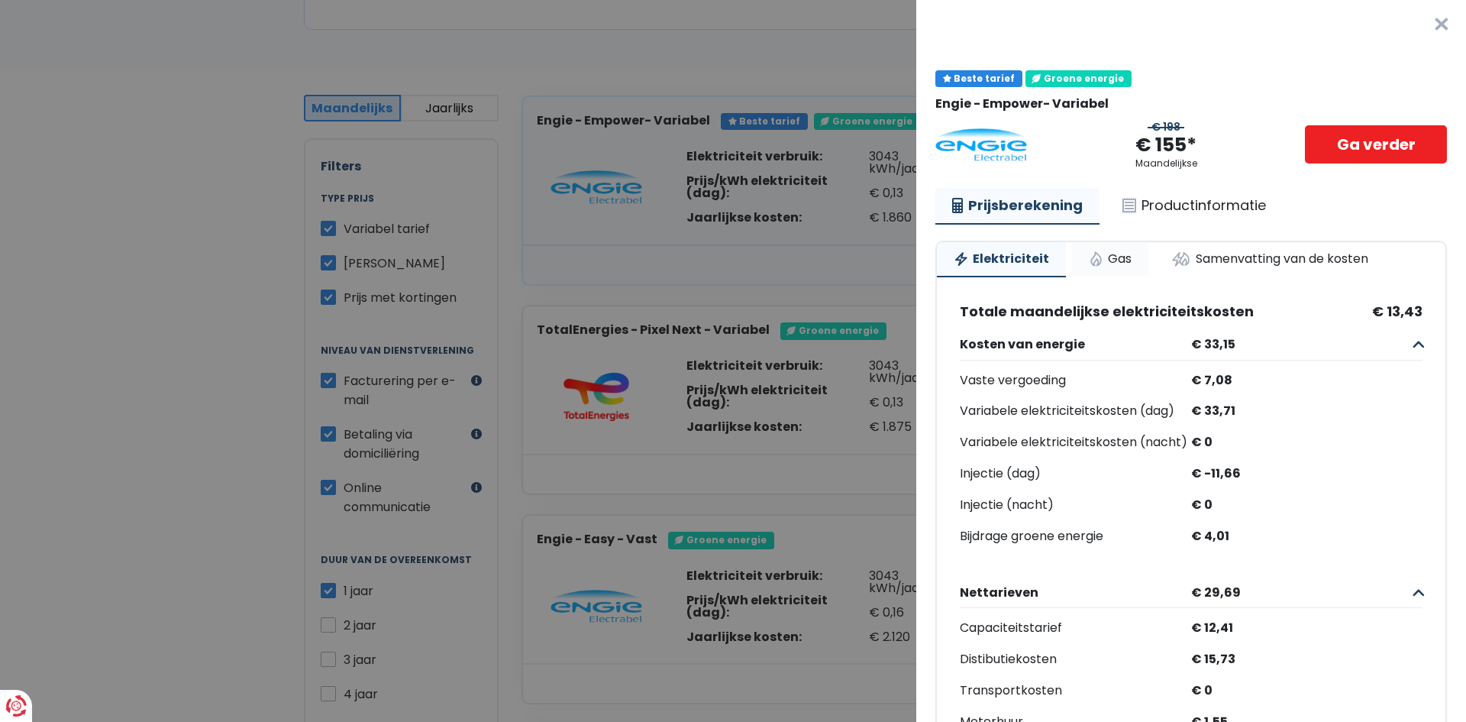
click at [1104, 251] on link "Gas" at bounding box center [1110, 259] width 76 height 34
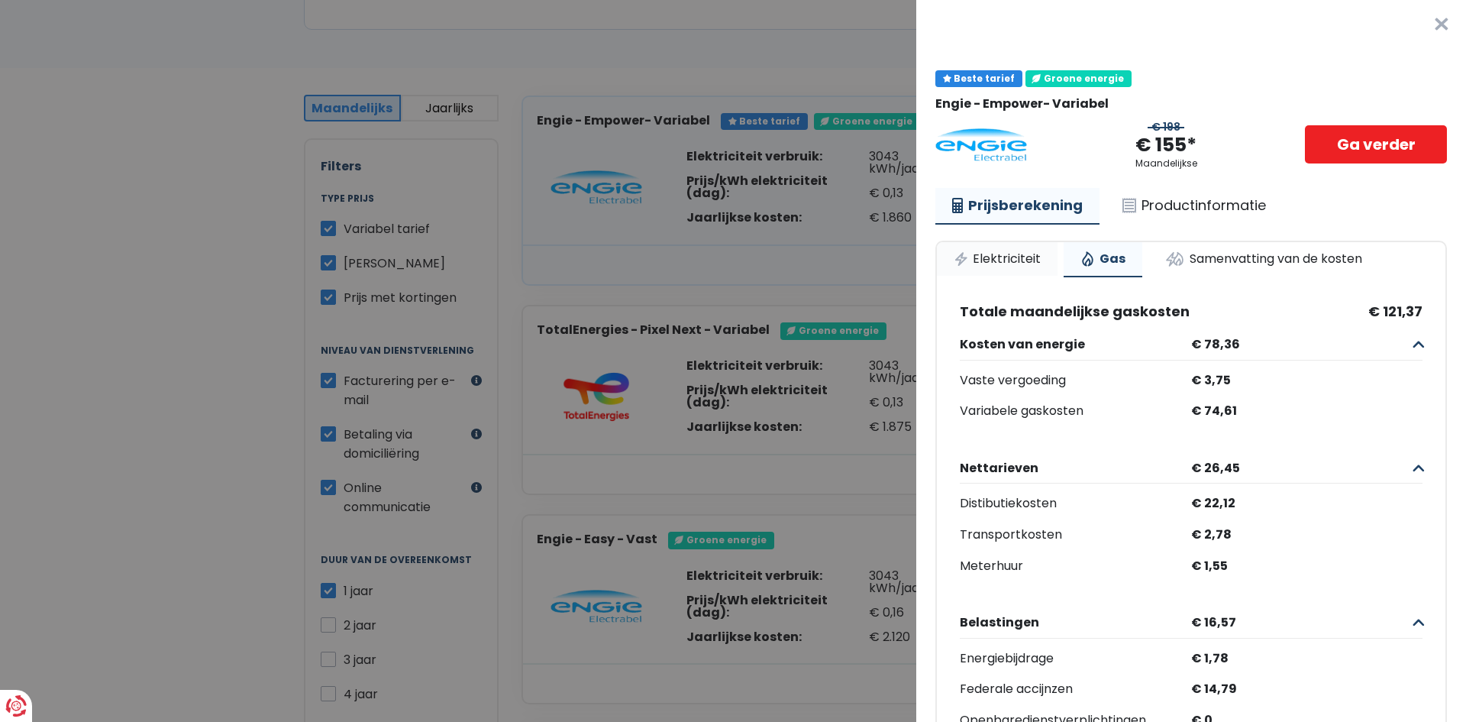
click at [1024, 264] on link "Elektriciteit" at bounding box center [997, 259] width 121 height 34
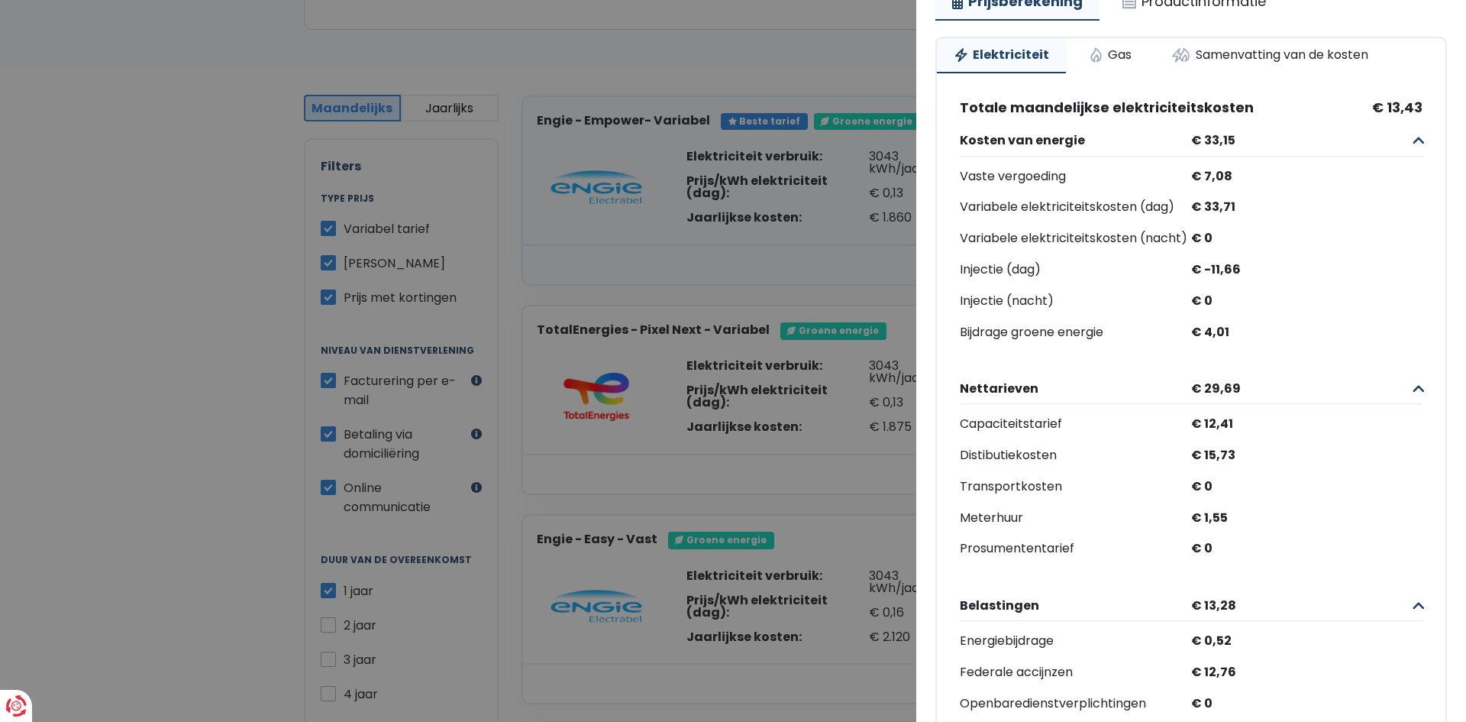
scroll to position [0, 0]
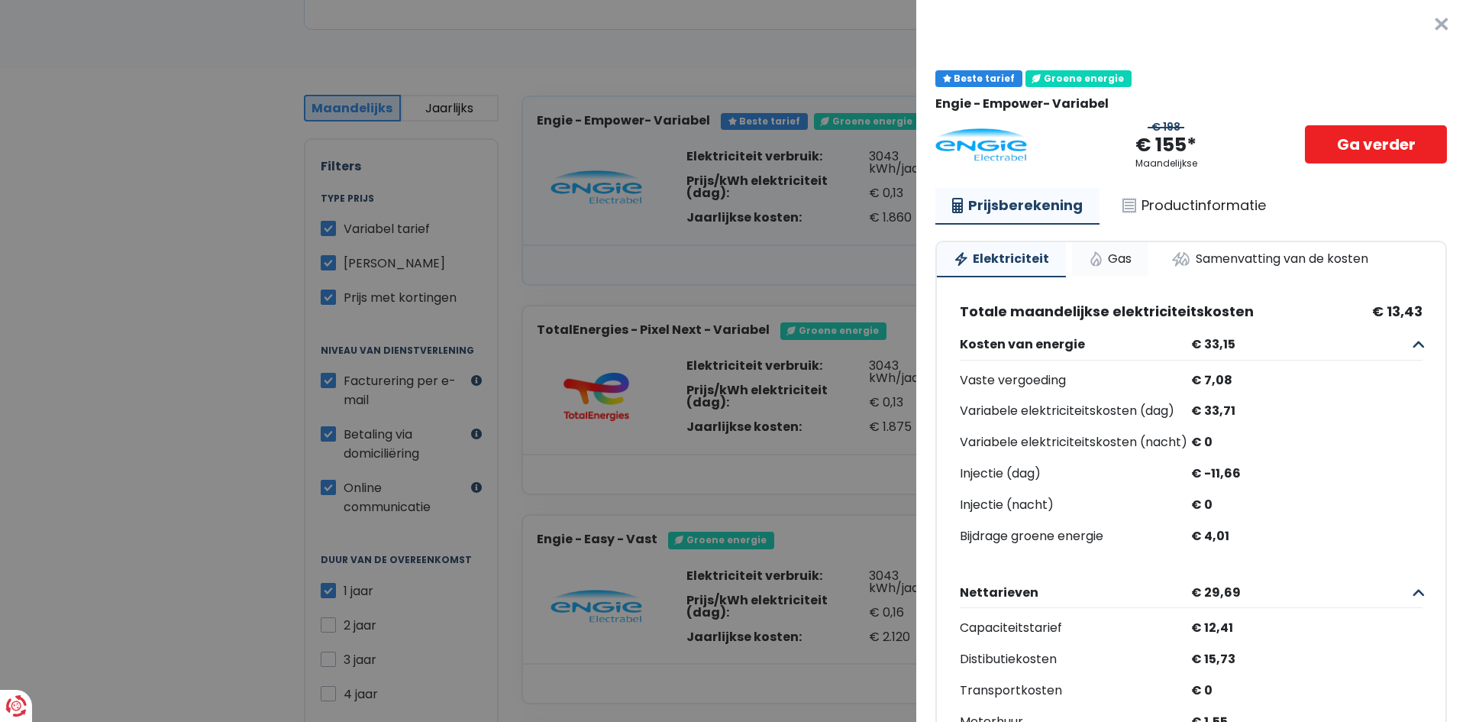
click at [1116, 267] on link "Gas" at bounding box center [1110, 259] width 76 height 34
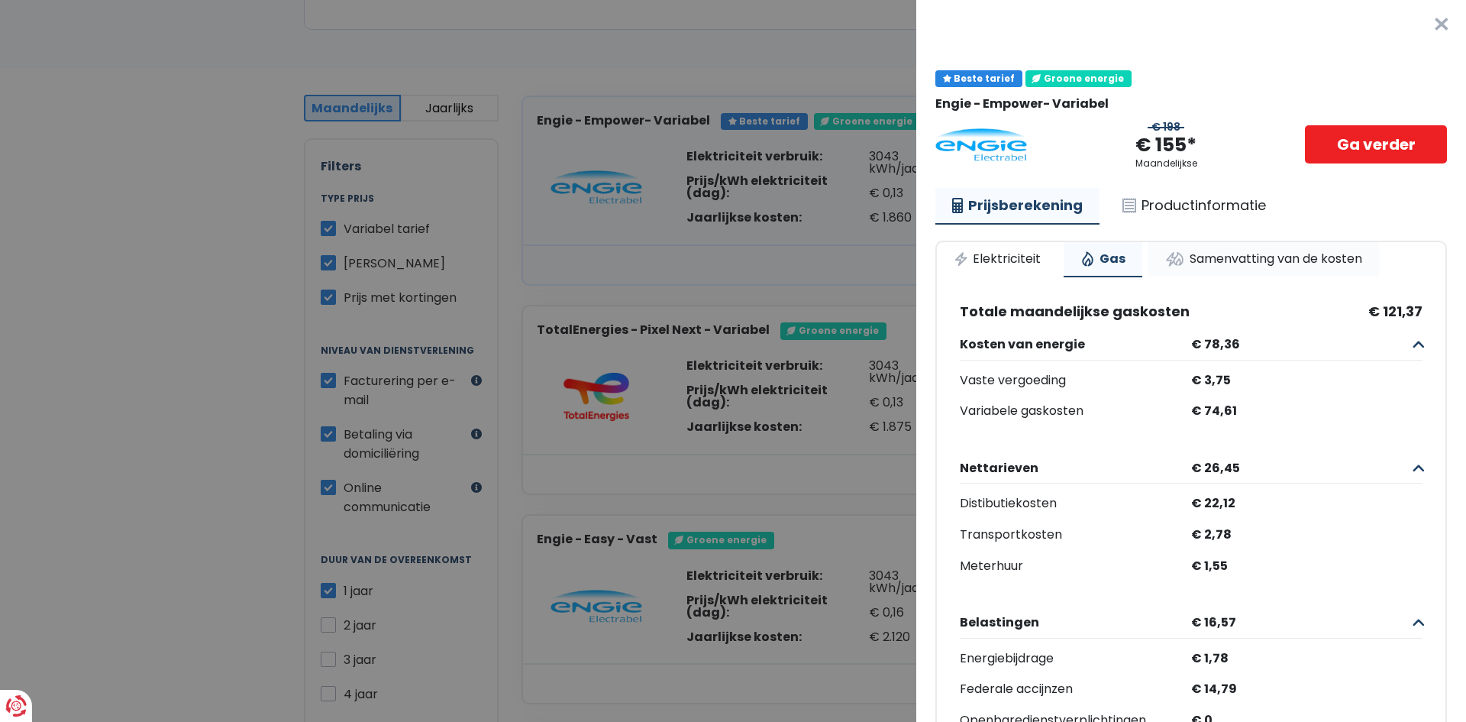
click at [1240, 246] on link "Samenvatting van de kosten" at bounding box center [1264, 259] width 231 height 34
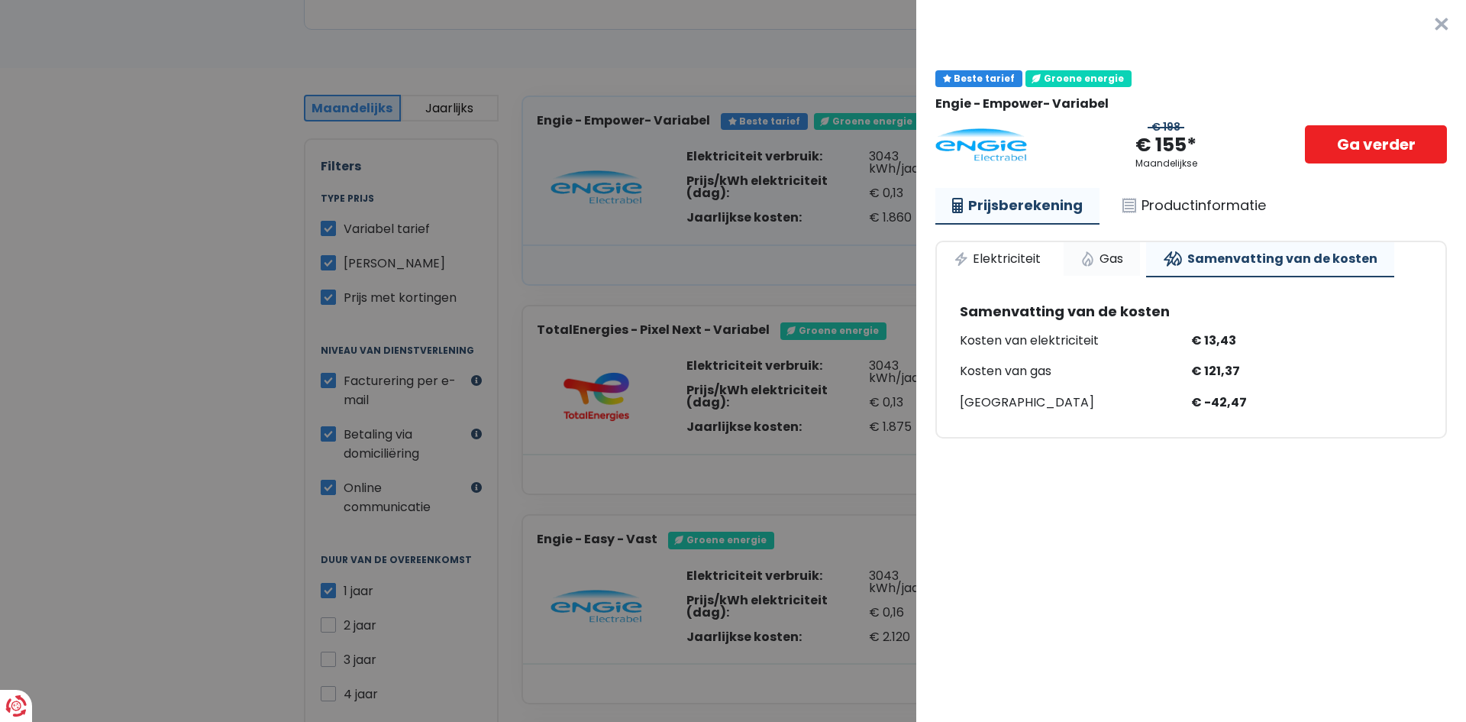
click at [1097, 257] on link "Gas" at bounding box center [1102, 259] width 76 height 34
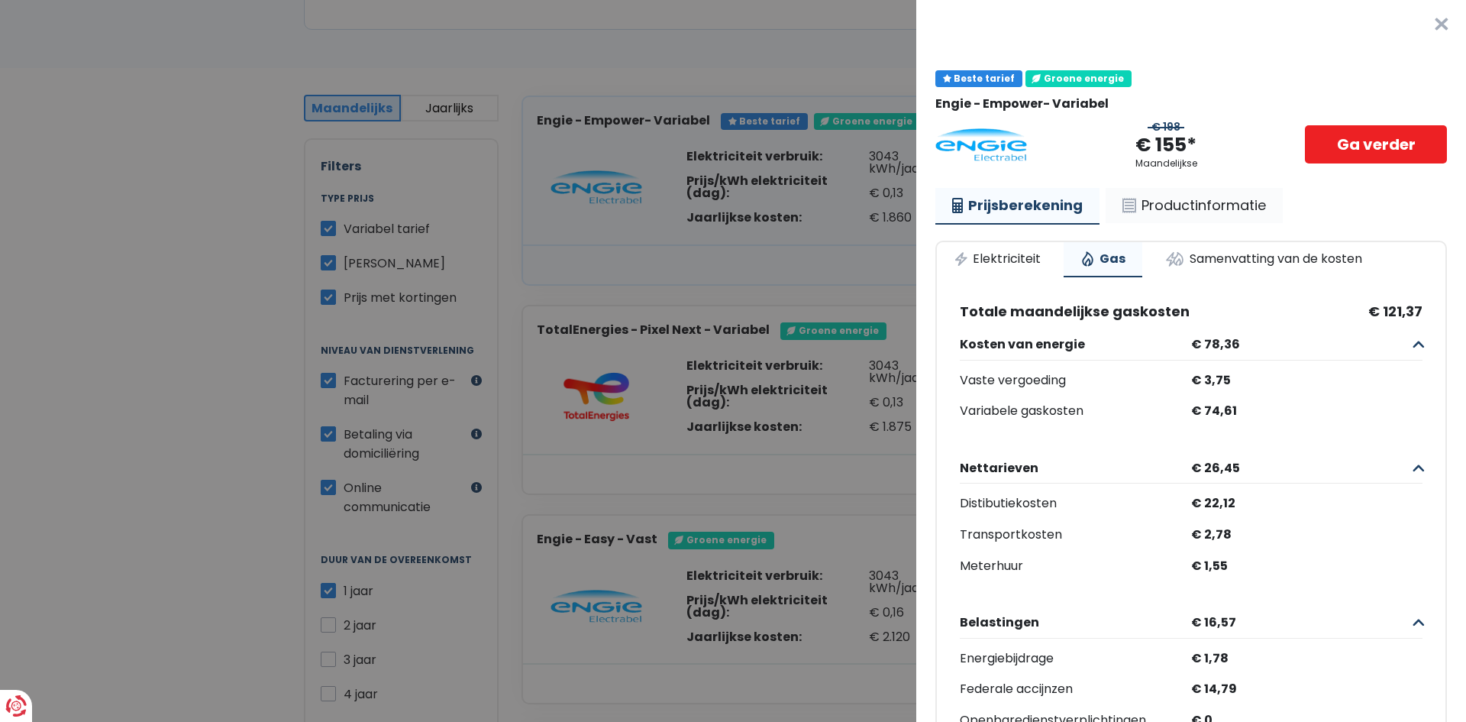
click at [1191, 194] on link "Productinformatie" at bounding box center [1194, 205] width 177 height 35
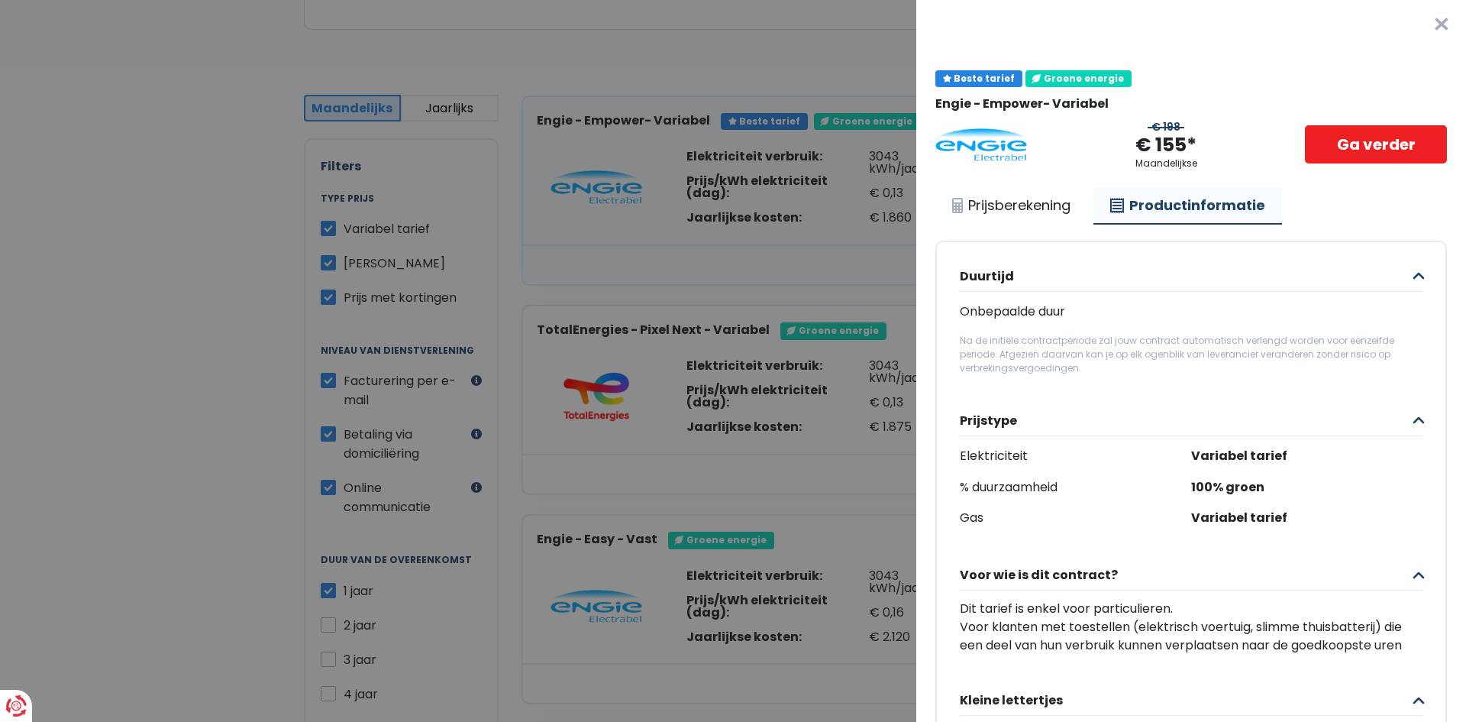
click at [1418, 29] on button "×" at bounding box center [1442, 24] width 49 height 49
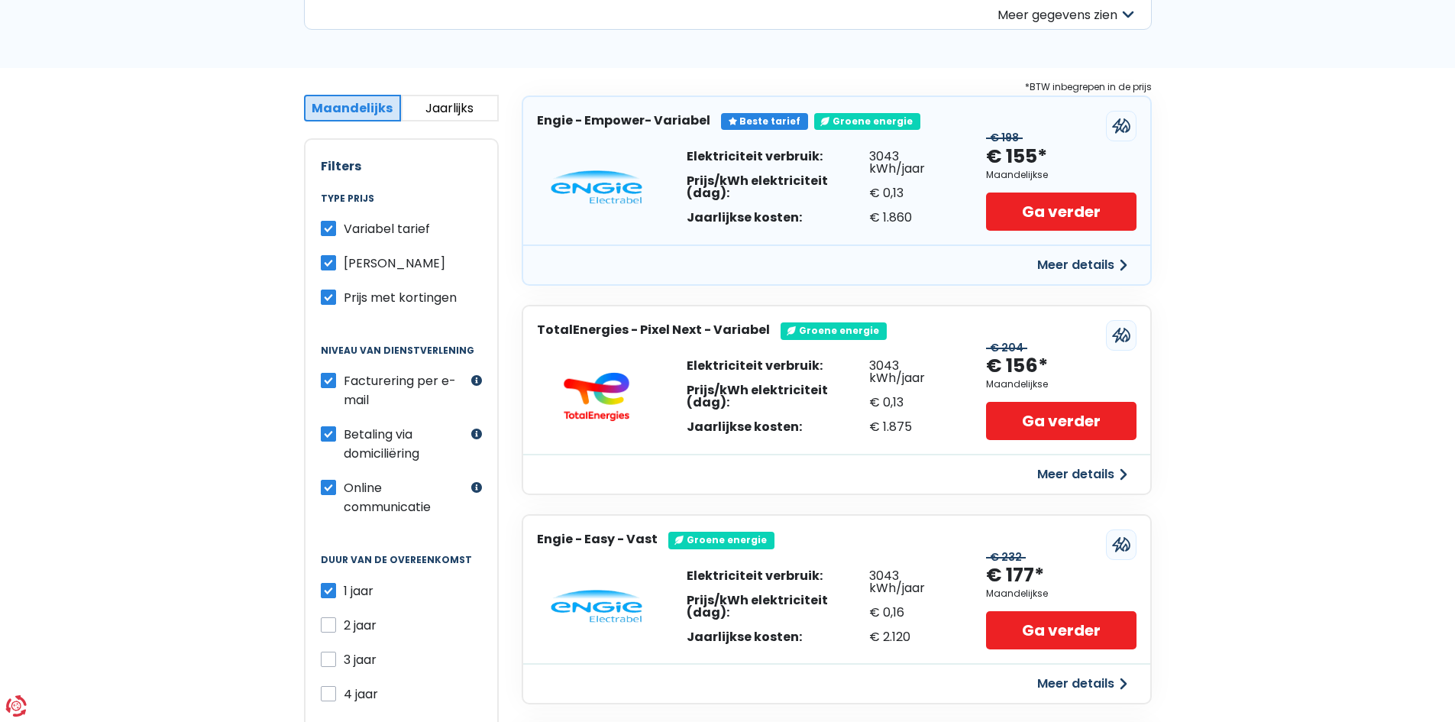
click at [1069, 254] on button "Meer details" at bounding box center [1082, 264] width 108 height 27
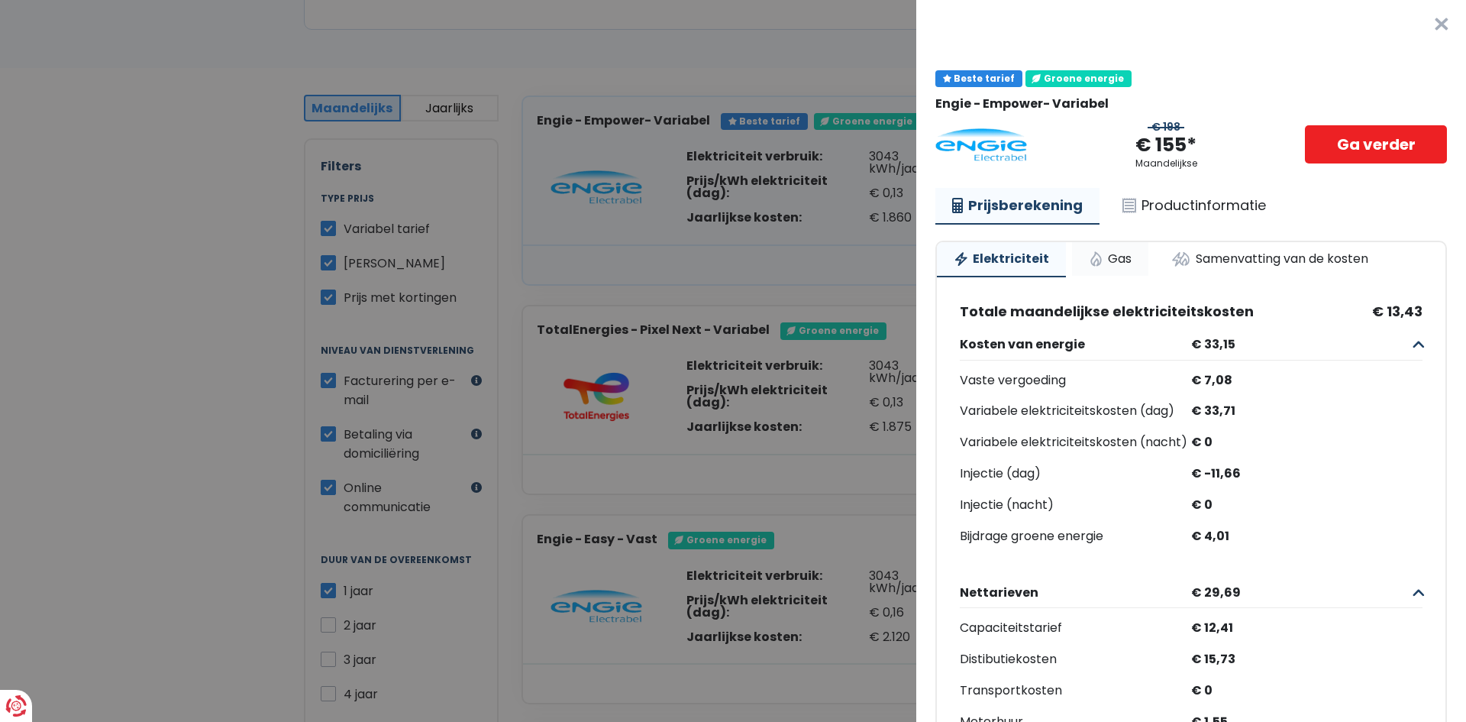
click at [1099, 252] on link "Gas" at bounding box center [1110, 259] width 76 height 34
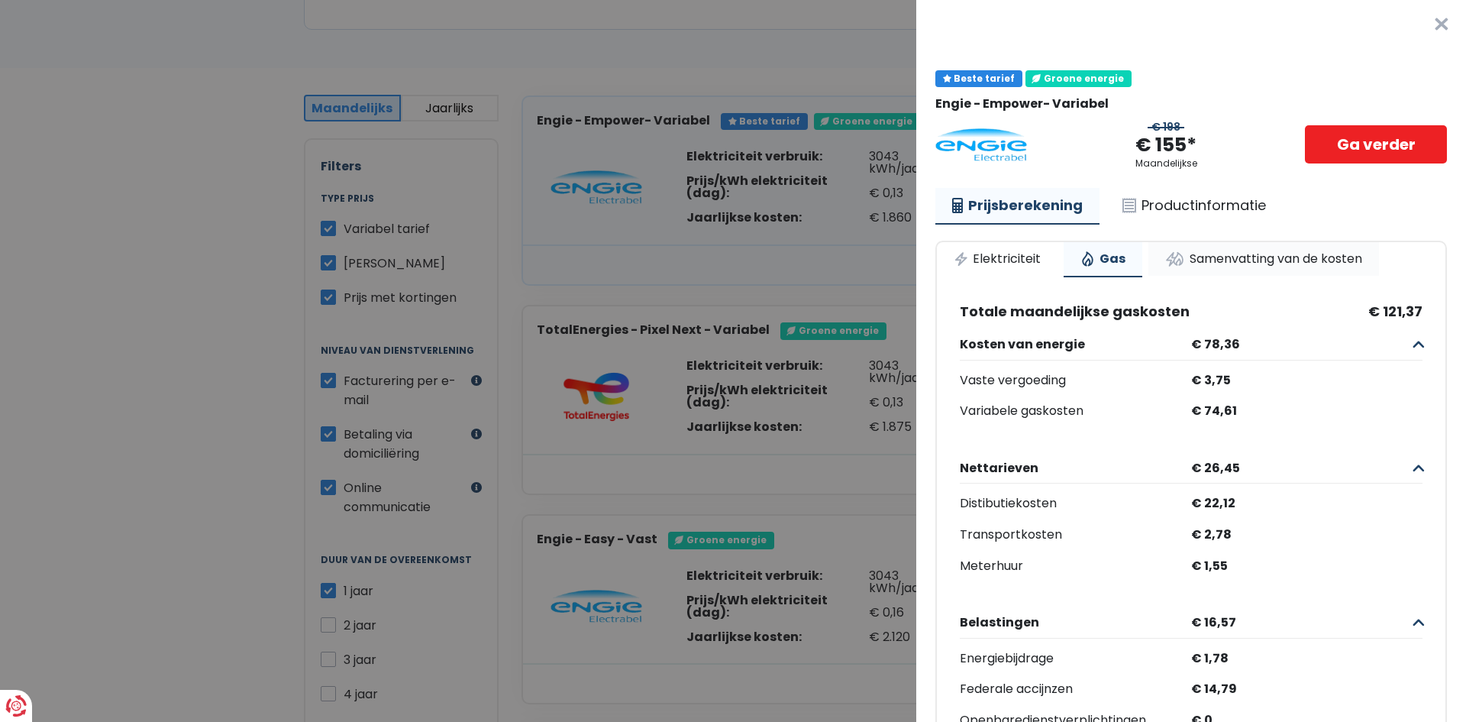
click at [1179, 246] on link "Samenvatting van de kosten" at bounding box center [1264, 259] width 231 height 34
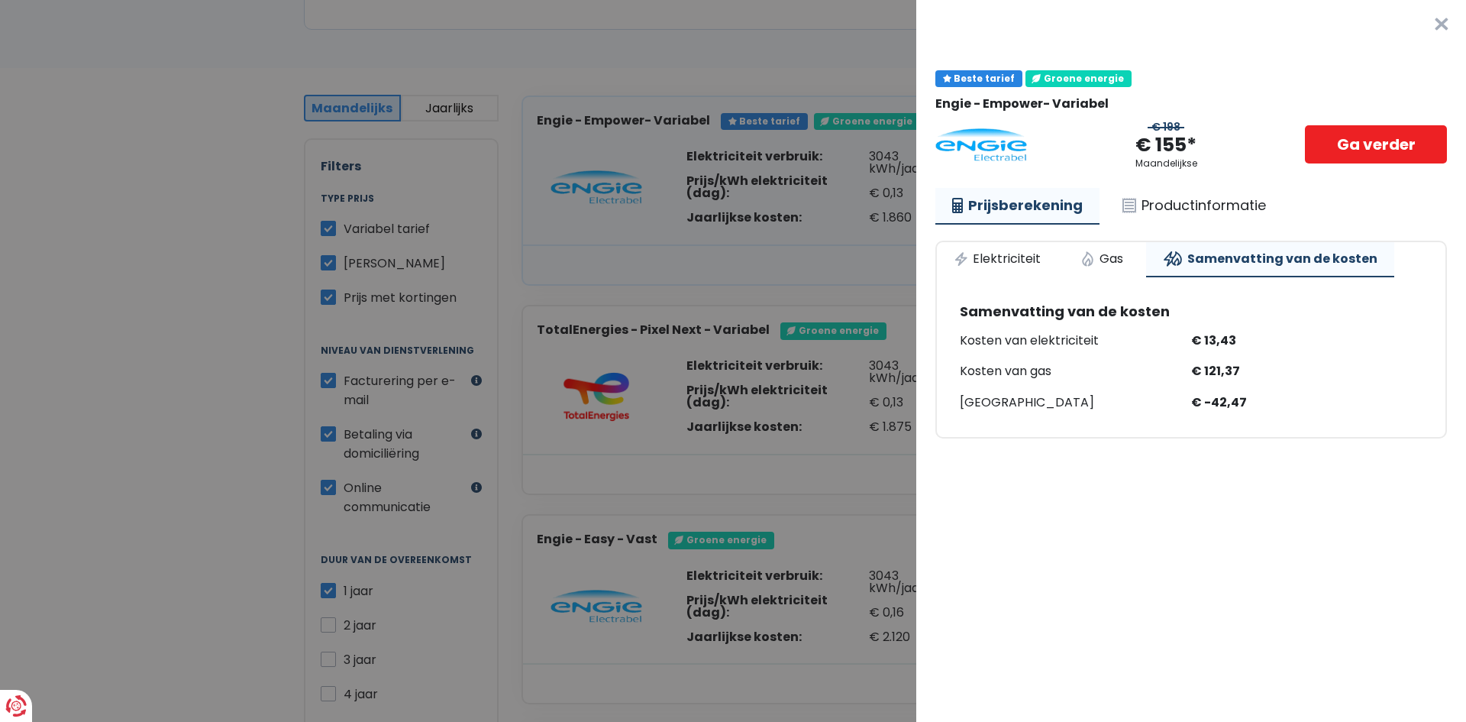
click at [1431, 21] on button "×" at bounding box center [1442, 24] width 49 height 49
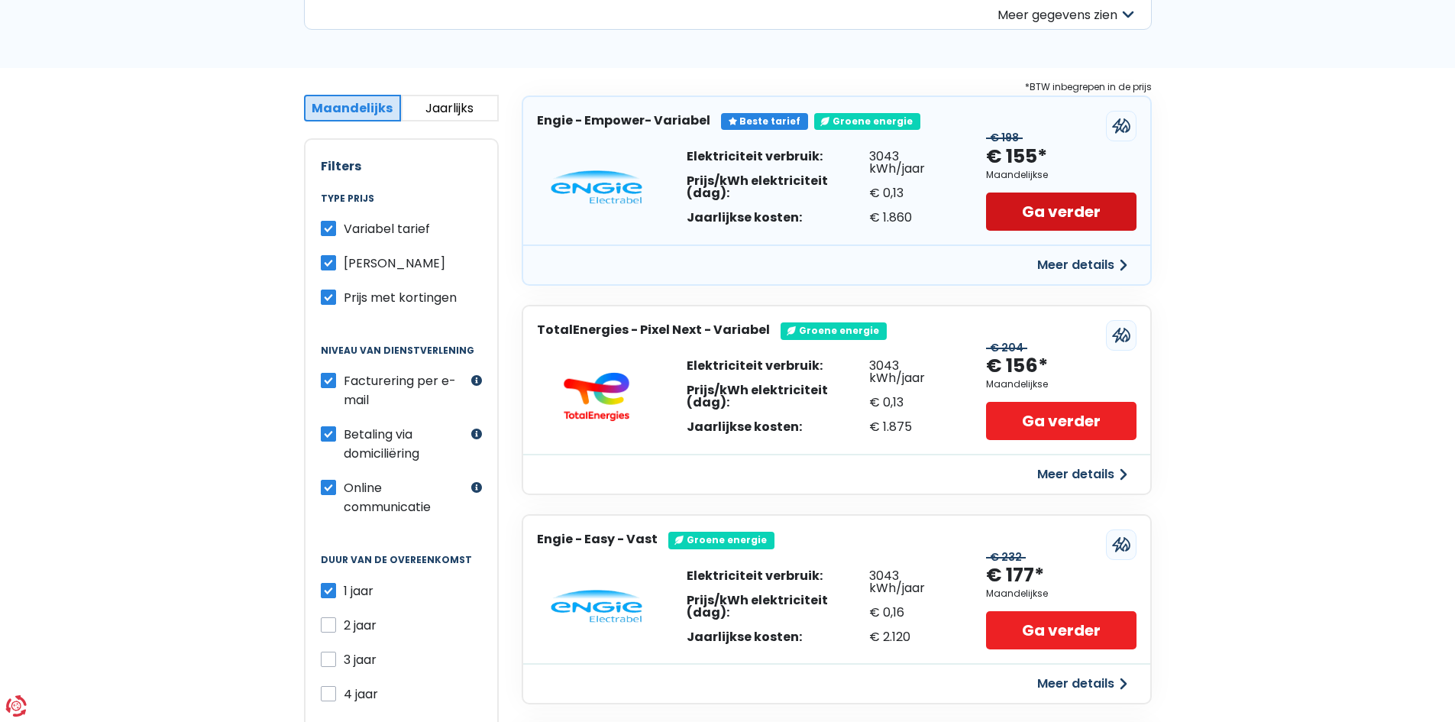
click at [1110, 212] on link "Ga verder" at bounding box center [1061, 211] width 150 height 38
drag, startPoint x: 719, startPoint y: 151, endPoint x: 713, endPoint y: 174, distance: 23.7
click at [719, 151] on div "Elektriciteit verbruik: Prijs/kWh elektriciteit (dag): Jaarlijkse kosten: 3043 …" at bounding box center [836, 187] width 627 height 115
click at [758, 244] on div "Meer details" at bounding box center [836, 264] width 627 height 40
